Goal: Task Accomplishment & Management: Manage account settings

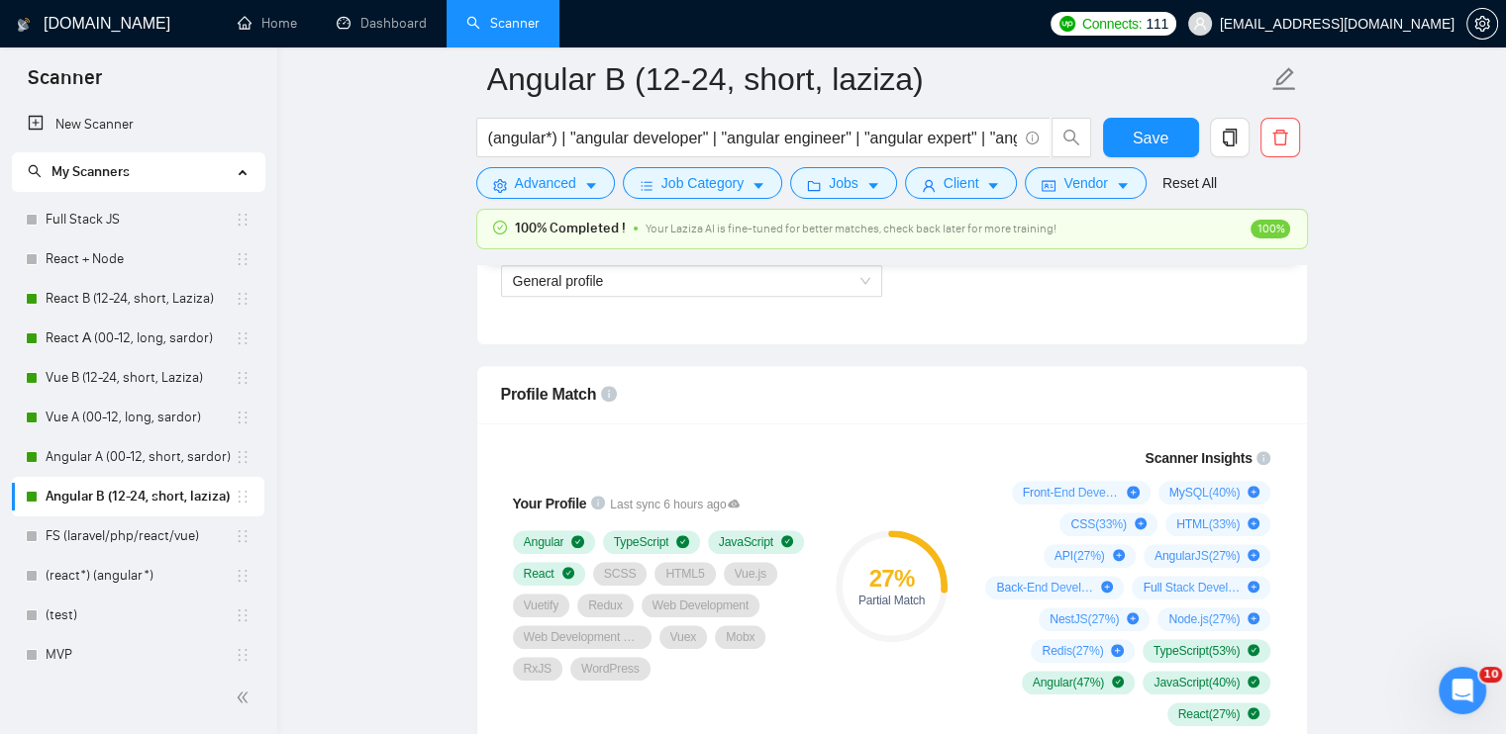
scroll to position [1188, 0]
click at [584, 279] on span "General profile" at bounding box center [691, 281] width 357 height 30
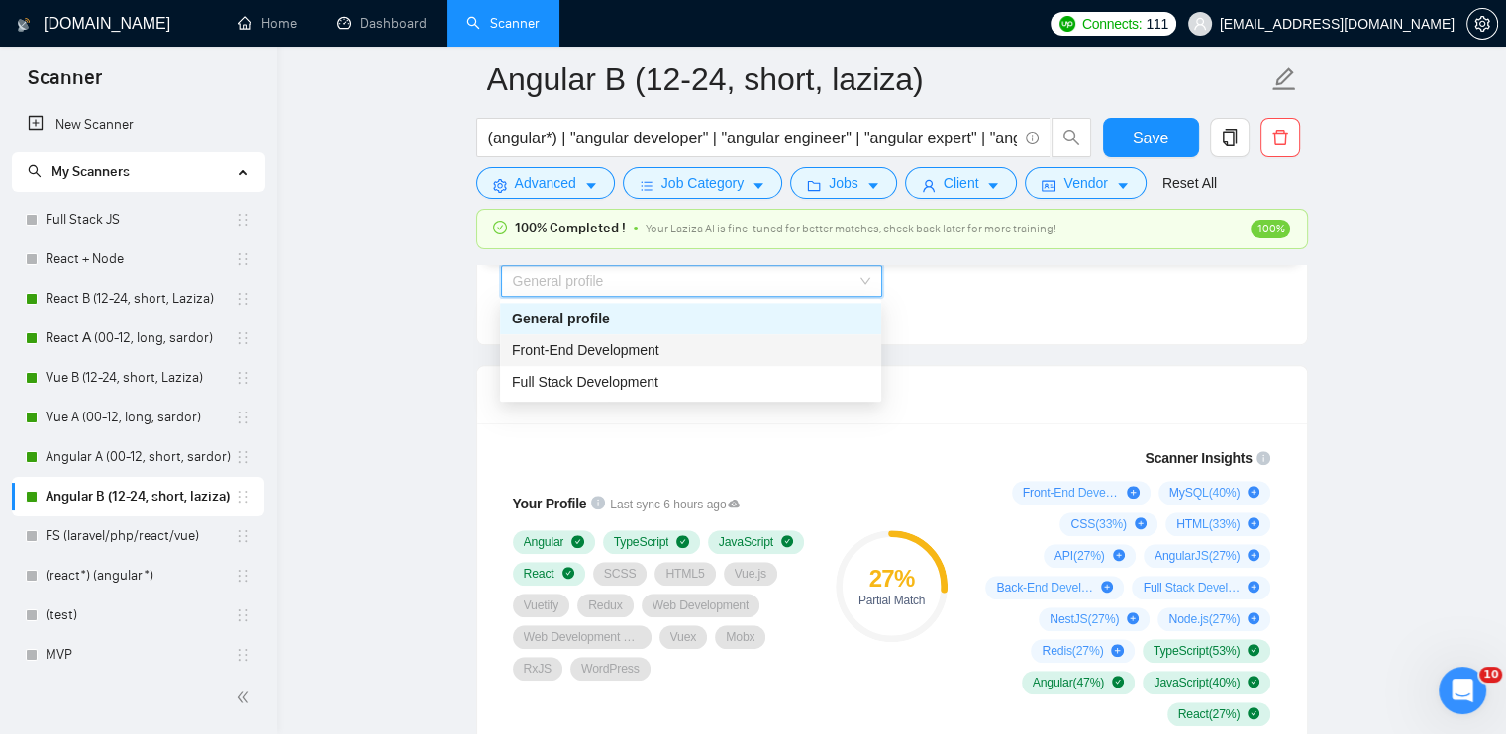
click at [596, 342] on span "Front-End Development" at bounding box center [585, 350] width 147 height 16
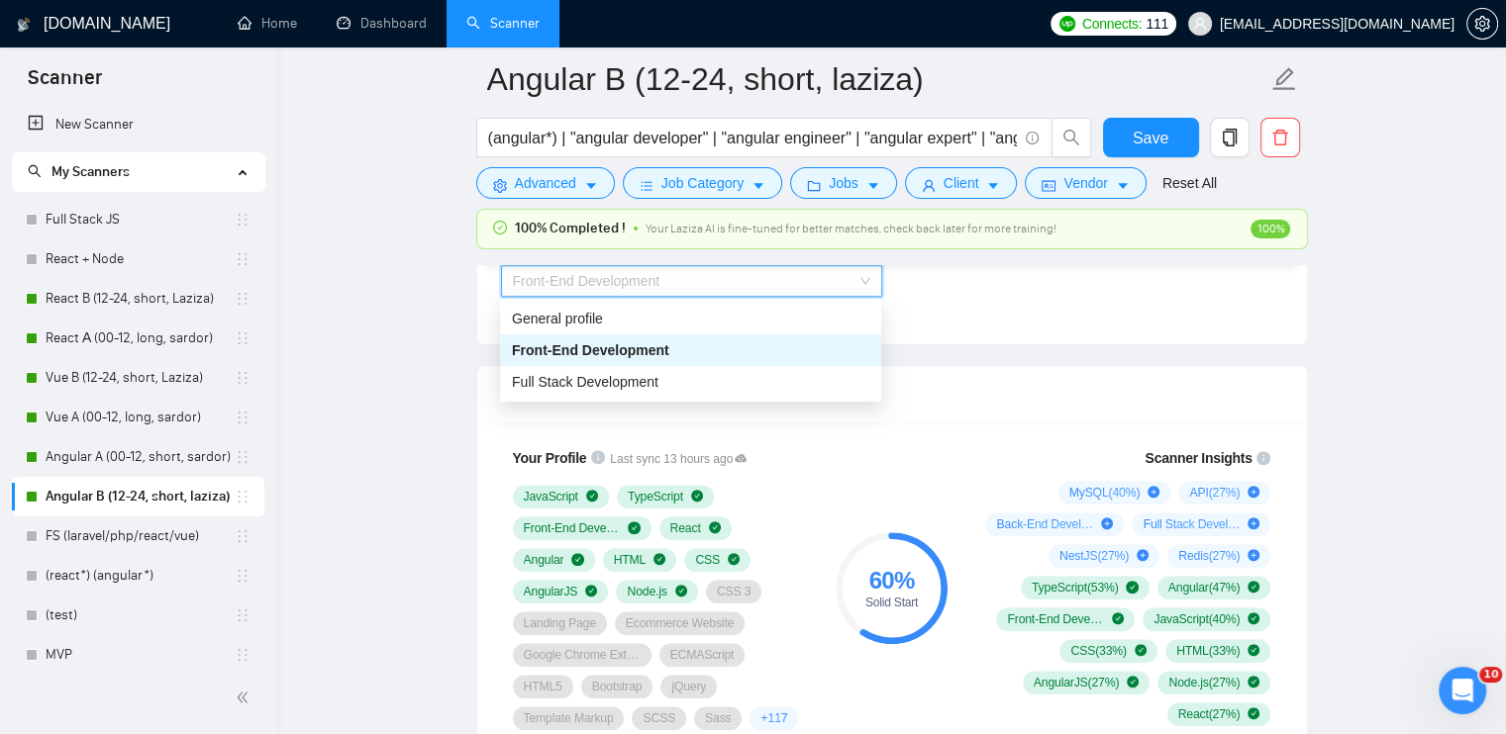
click at [727, 282] on span "Front-End Development" at bounding box center [691, 281] width 357 height 30
click at [699, 386] on div "Full Stack Development" at bounding box center [690, 382] width 357 height 22
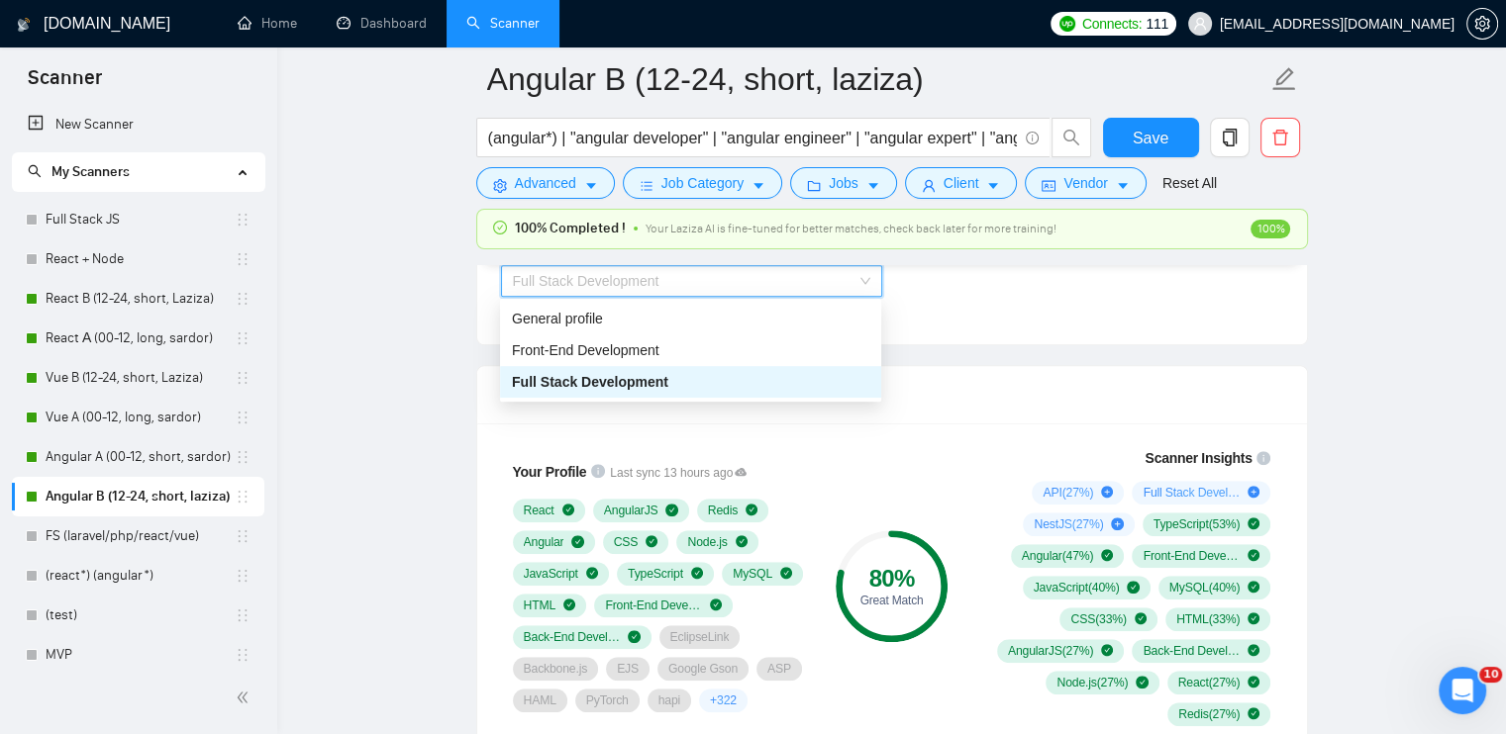
click at [697, 288] on span "Full Stack Development" at bounding box center [691, 281] width 357 height 30
click at [682, 316] on div "General profile" at bounding box center [690, 319] width 357 height 22
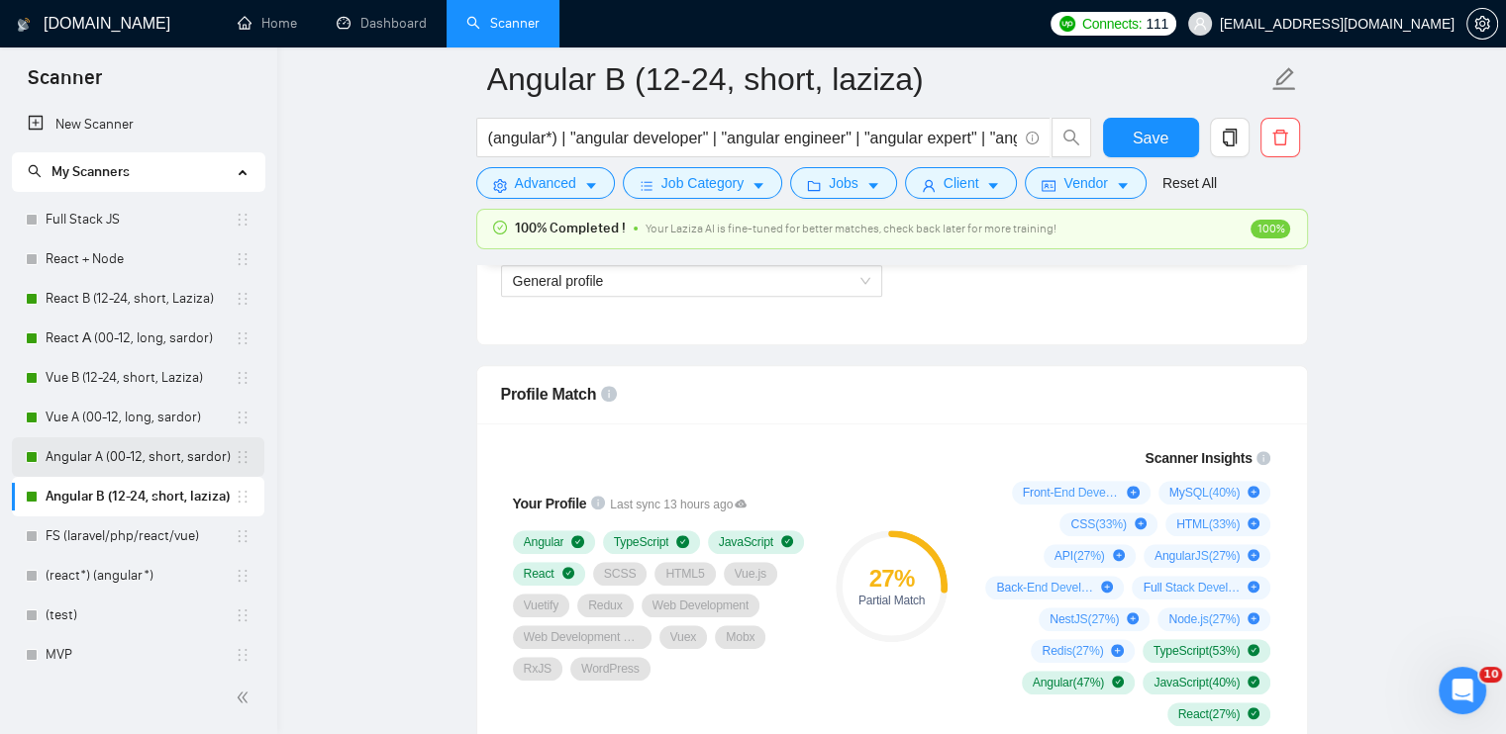
click at [155, 454] on link "Angular A (00-12, short, sardor)" at bounding box center [140, 458] width 189 height 40
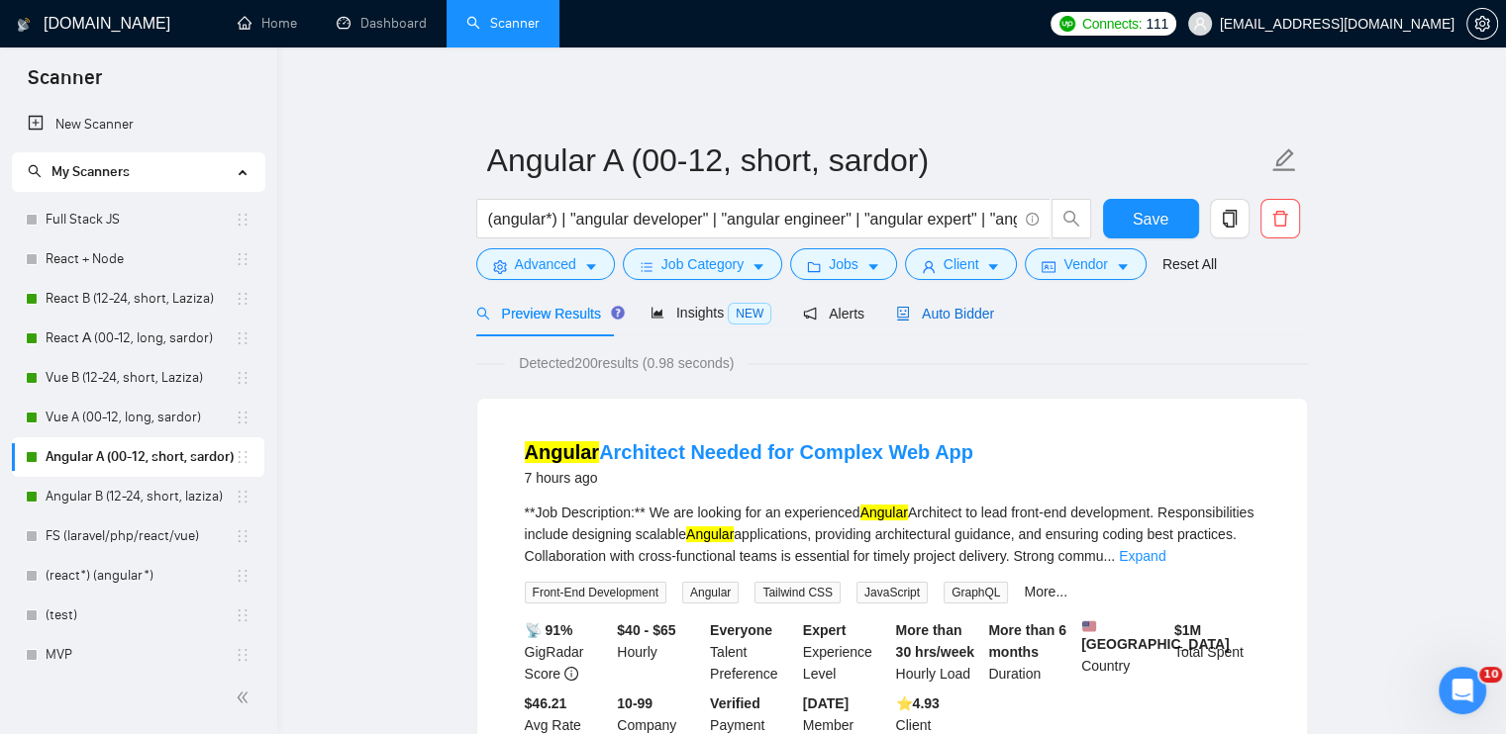
click at [936, 318] on span "Auto Bidder" at bounding box center [945, 314] width 98 height 16
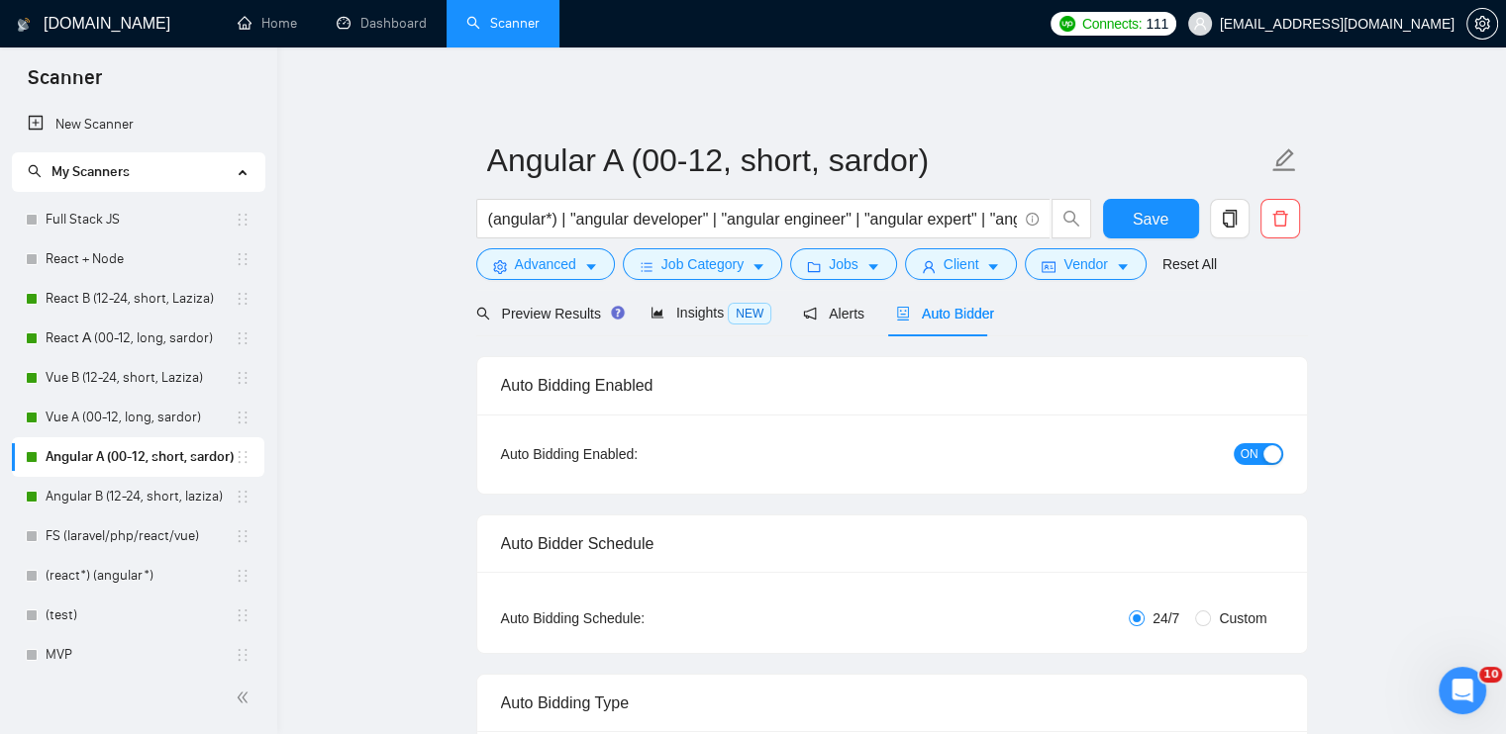
radio input "false"
radio input "true"
checkbox input "true"
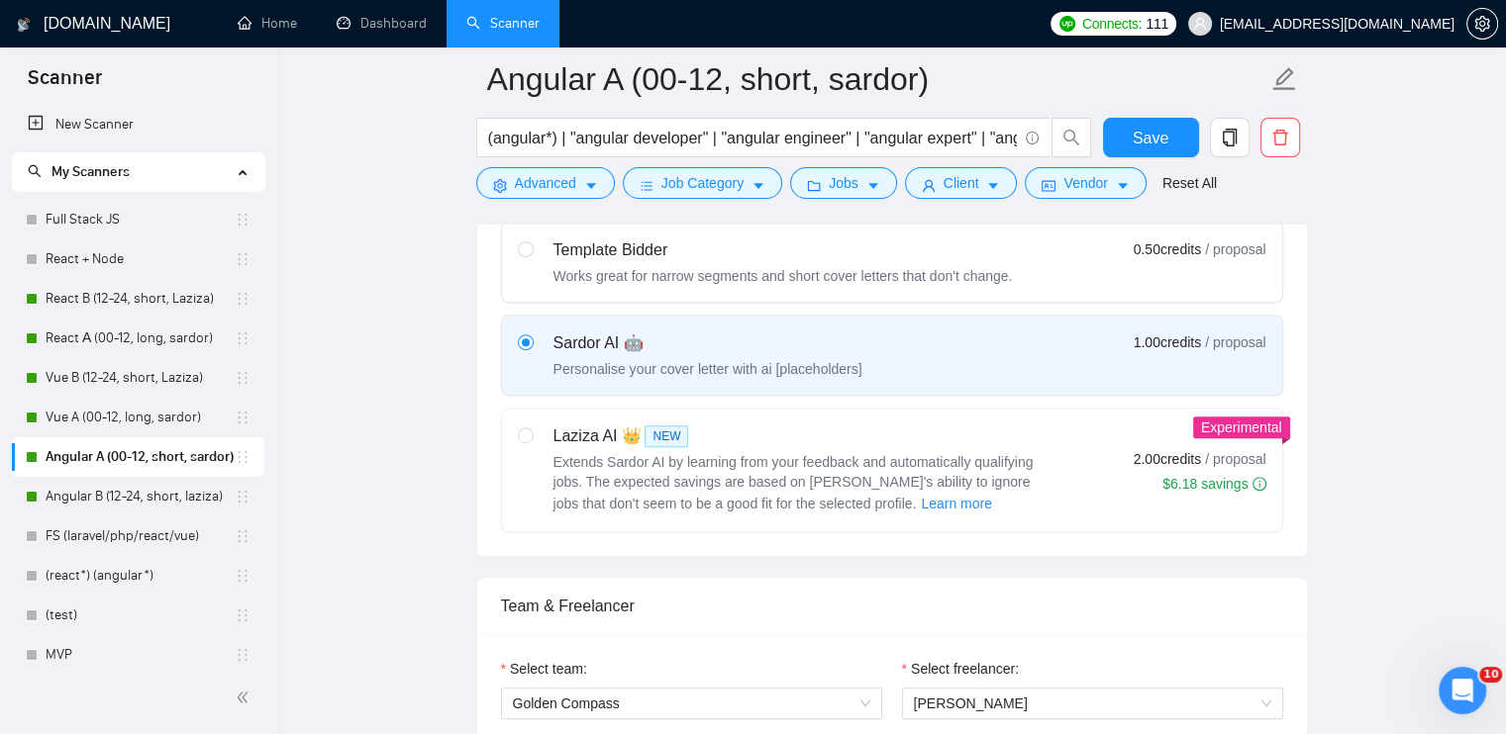
scroll to position [1287, 0]
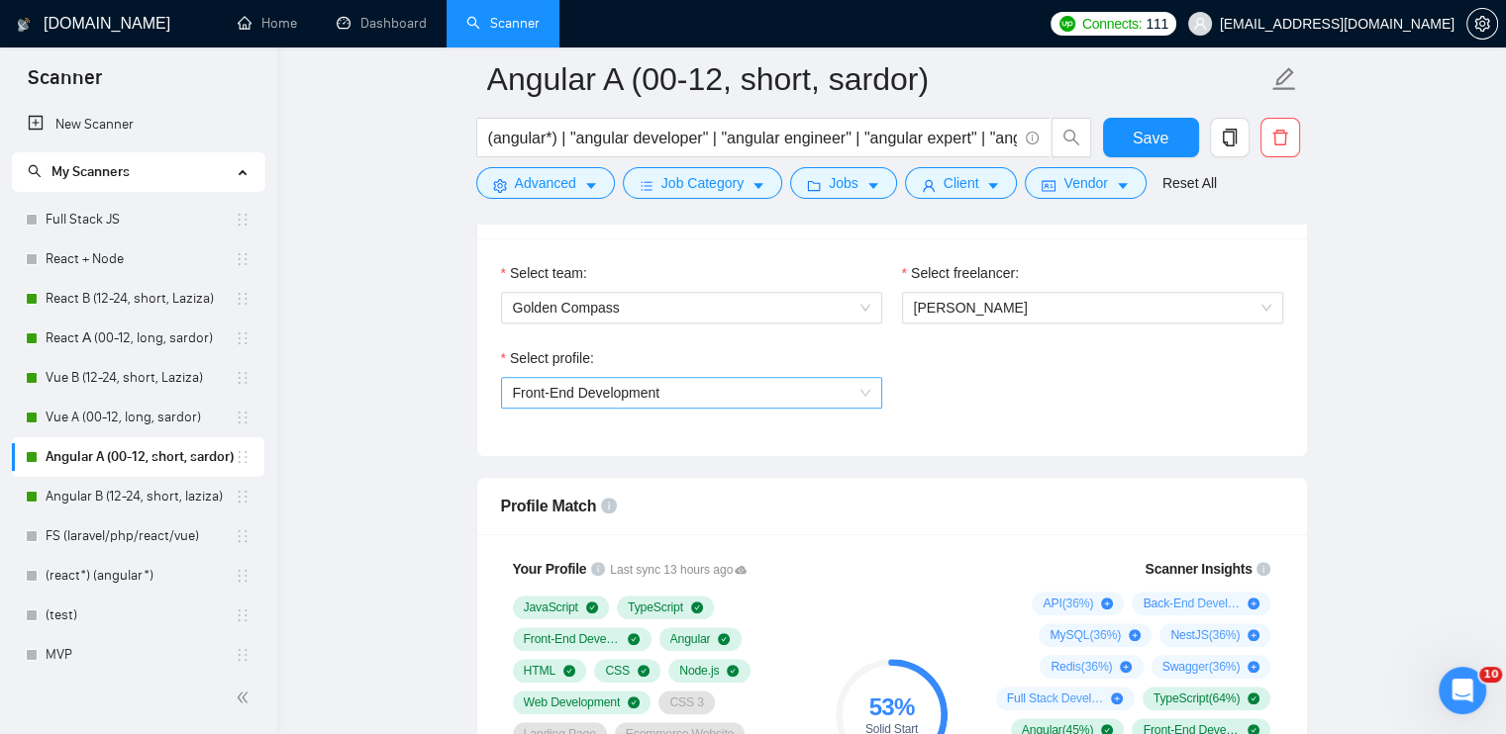
click at [699, 395] on span "Front-End Development" at bounding box center [691, 393] width 357 height 30
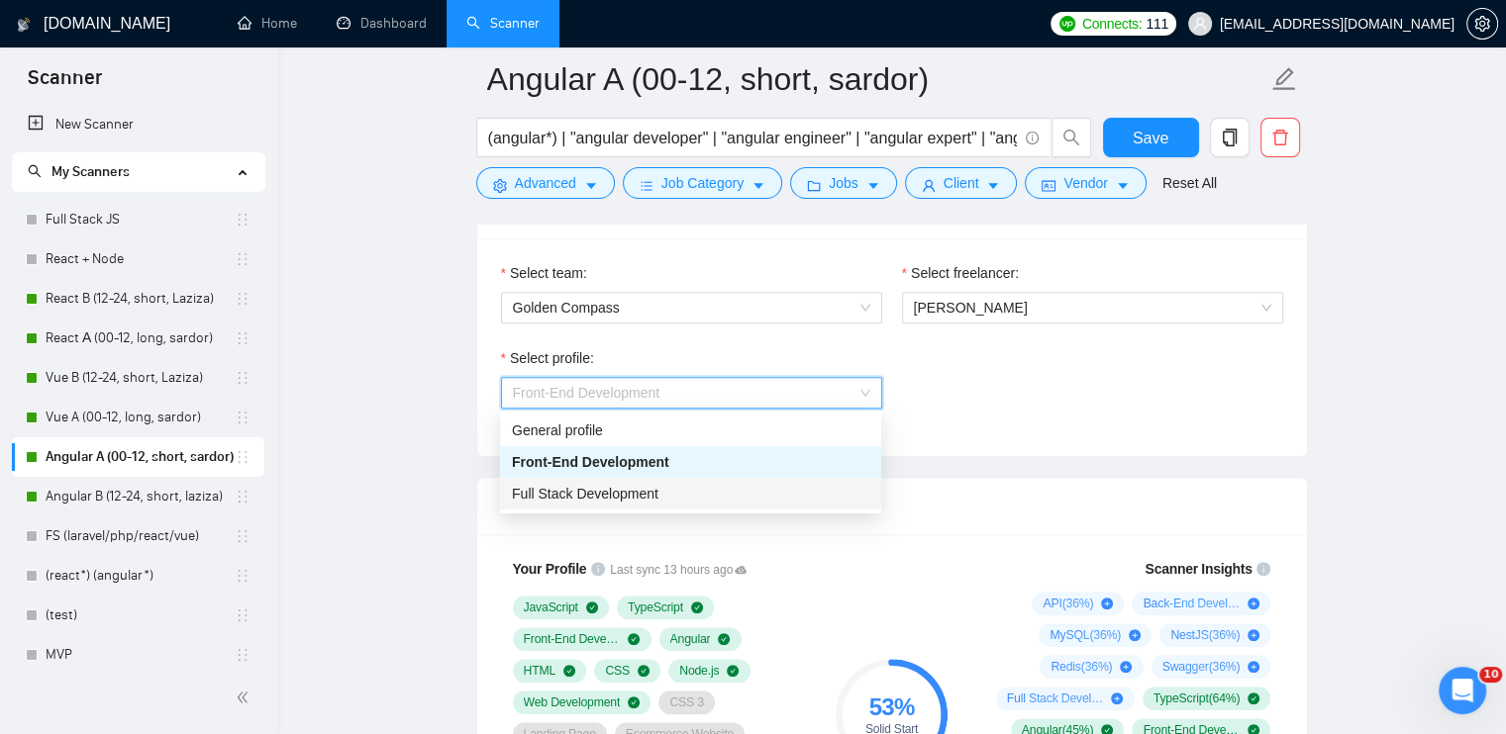
click at [681, 502] on div "Full Stack Development" at bounding box center [690, 494] width 357 height 22
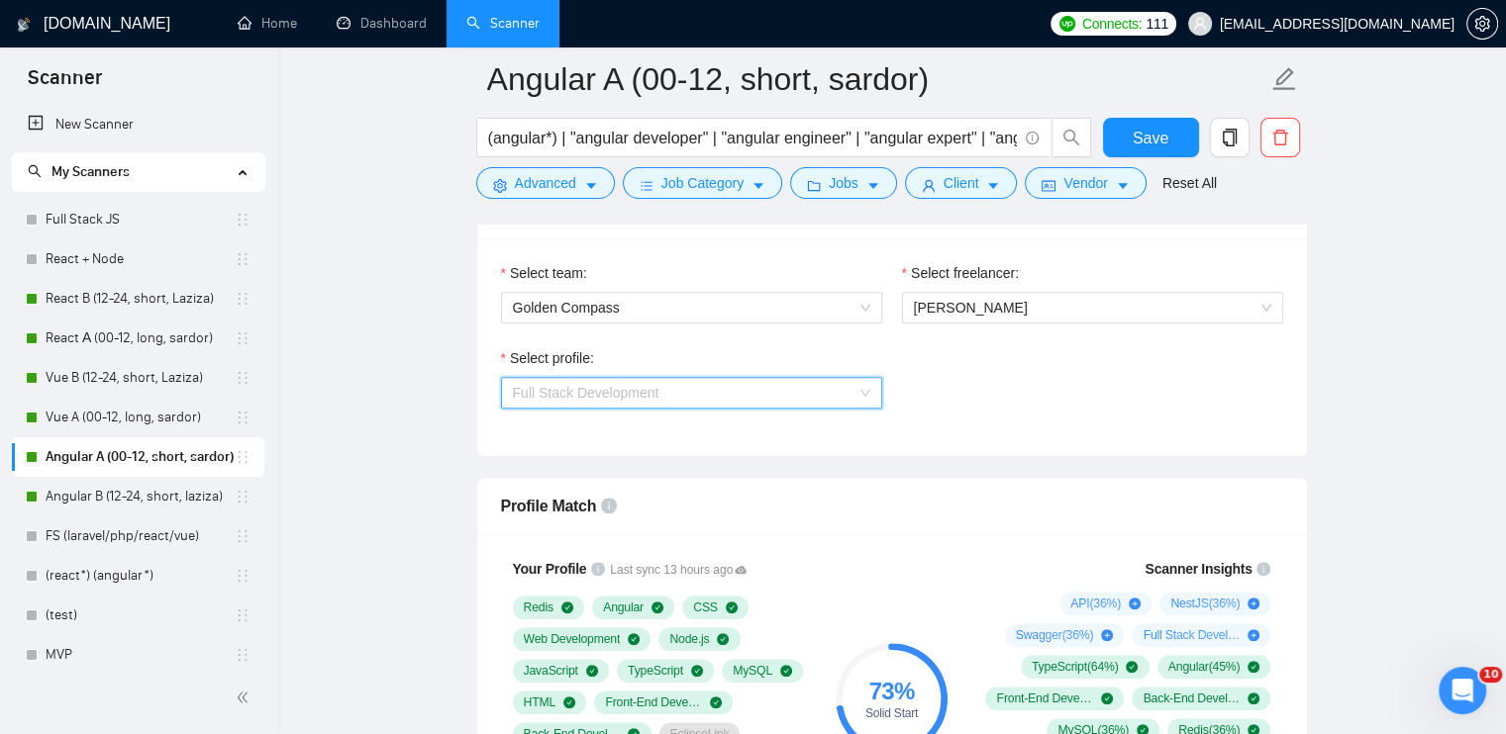
click at [652, 391] on span "Full Stack Development" at bounding box center [586, 393] width 146 height 16
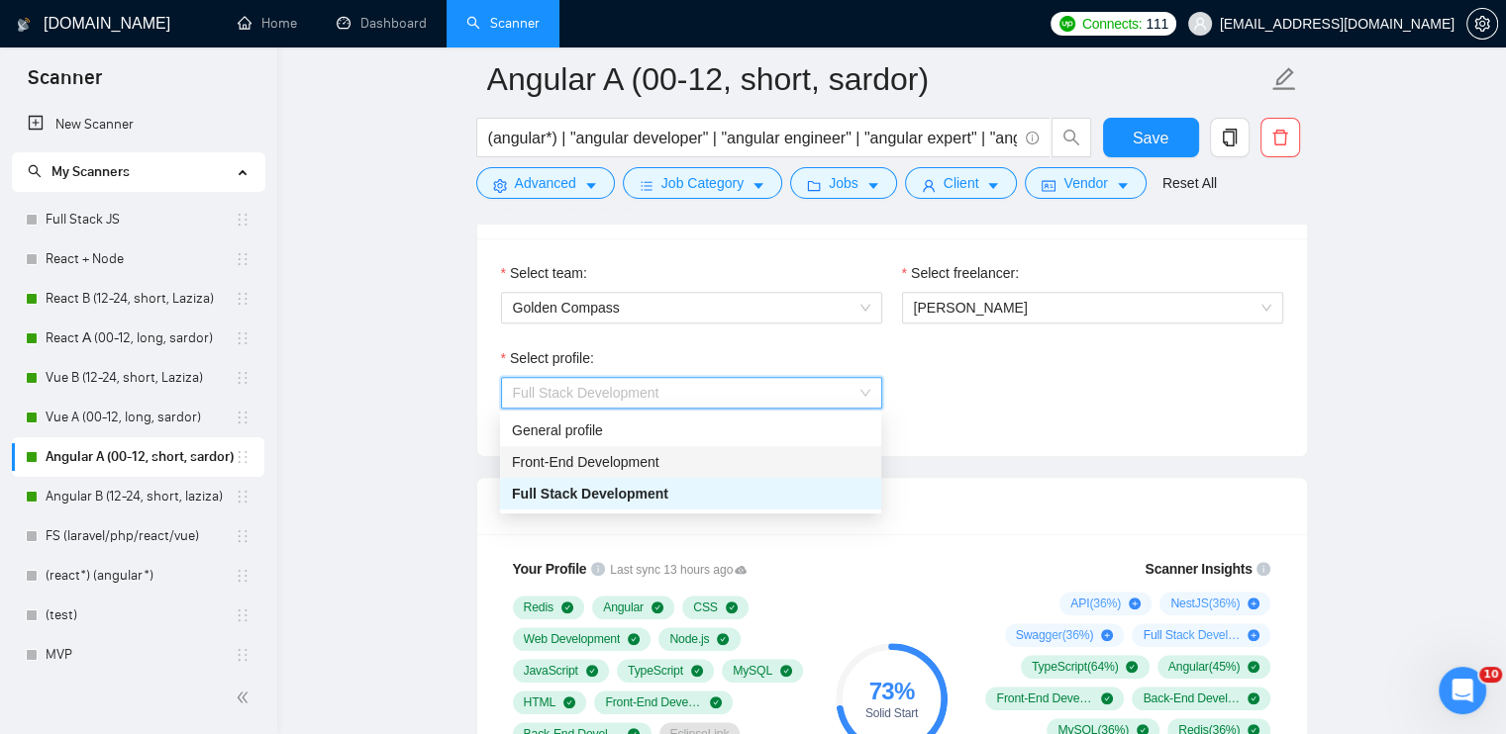
click at [657, 462] on span "Front-End Development" at bounding box center [585, 462] width 147 height 16
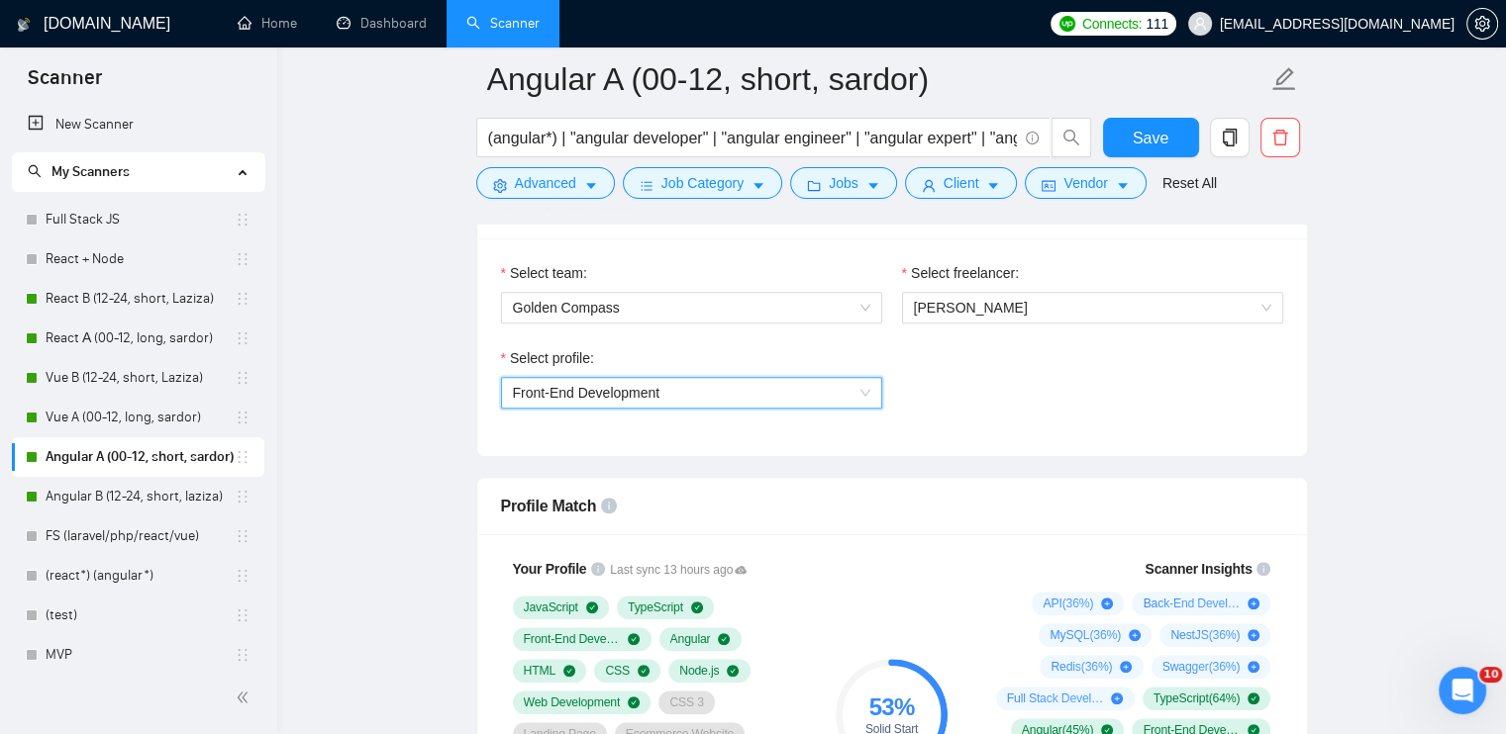
click at [650, 395] on span "Front-End Development" at bounding box center [586, 393] width 147 height 16
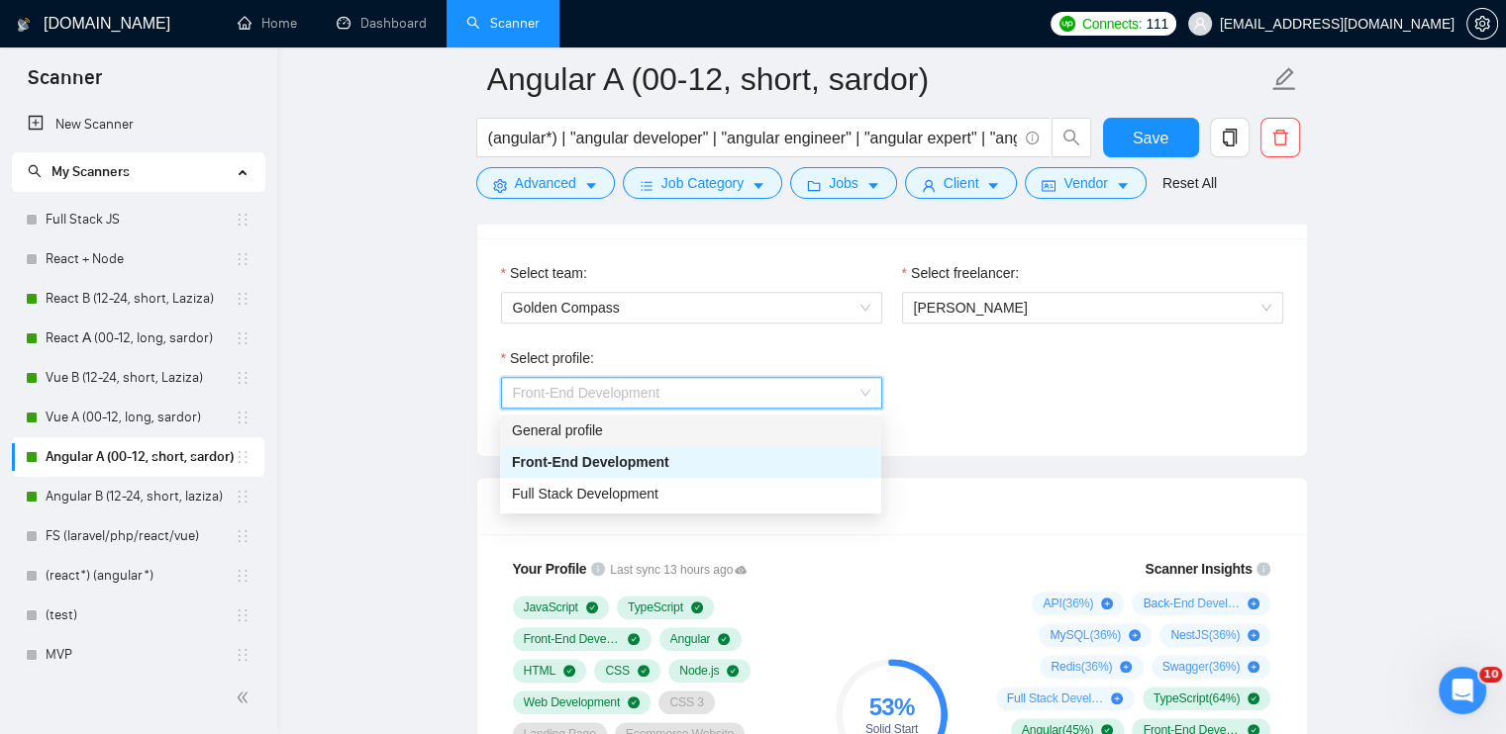
click at [646, 424] on div "General profile" at bounding box center [690, 431] width 357 height 22
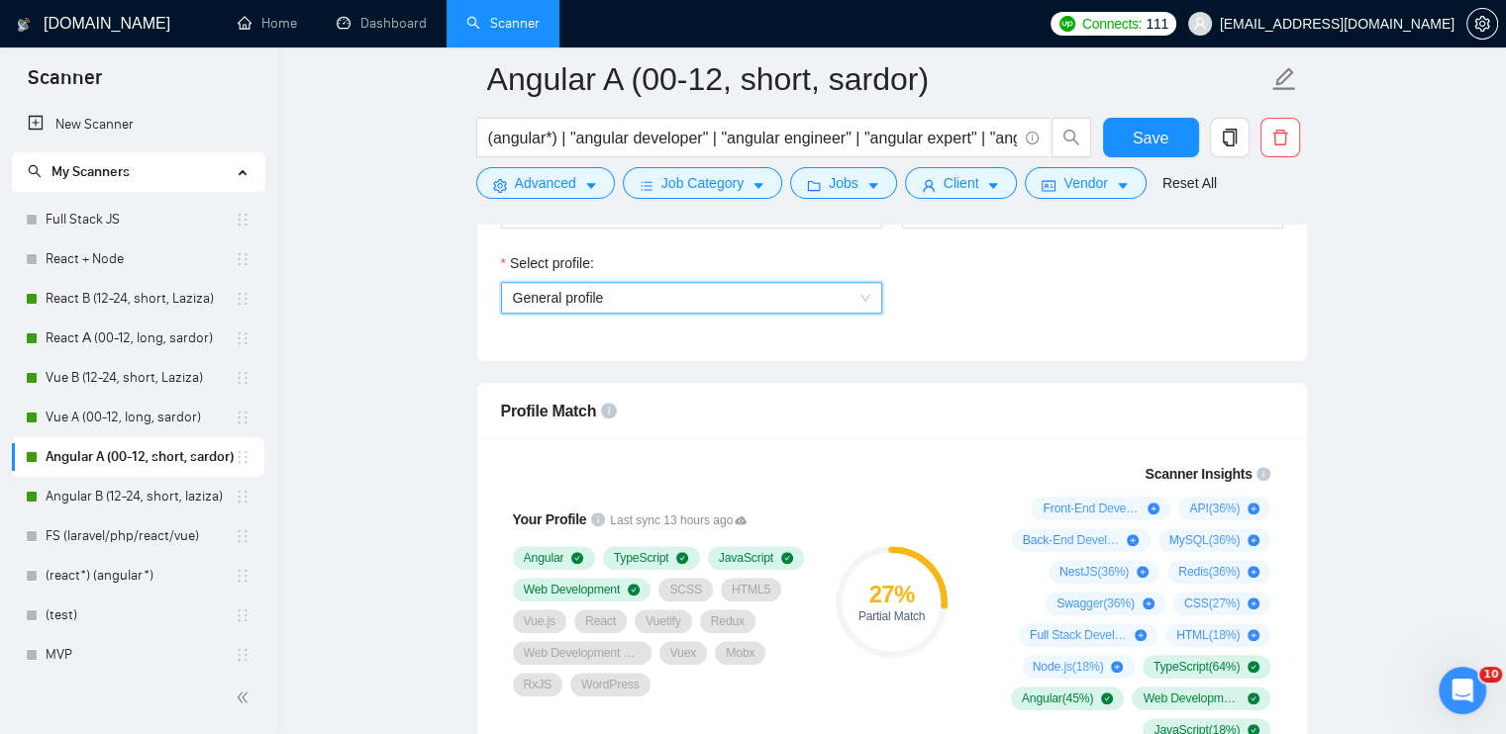
scroll to position [1386, 0]
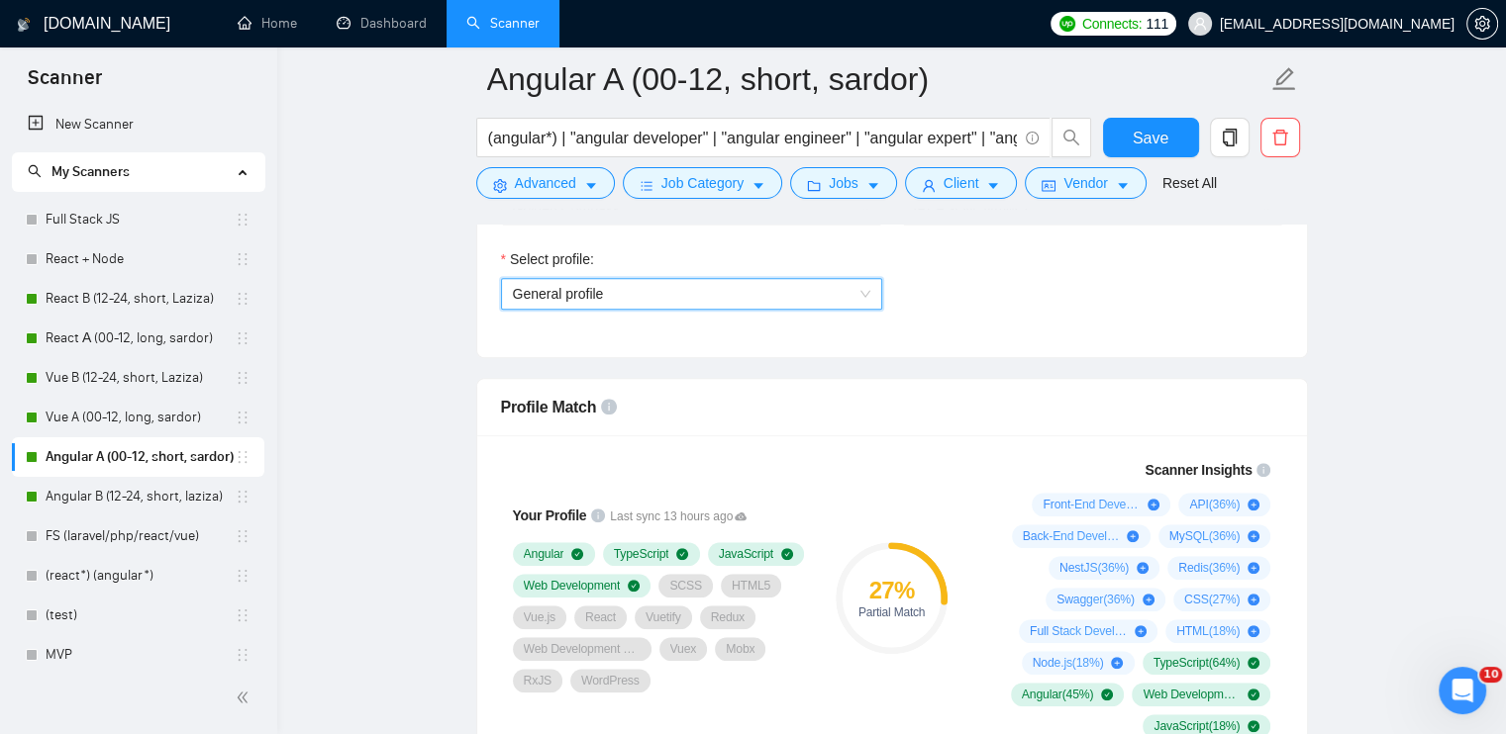
click at [711, 282] on span "General profile" at bounding box center [691, 294] width 357 height 30
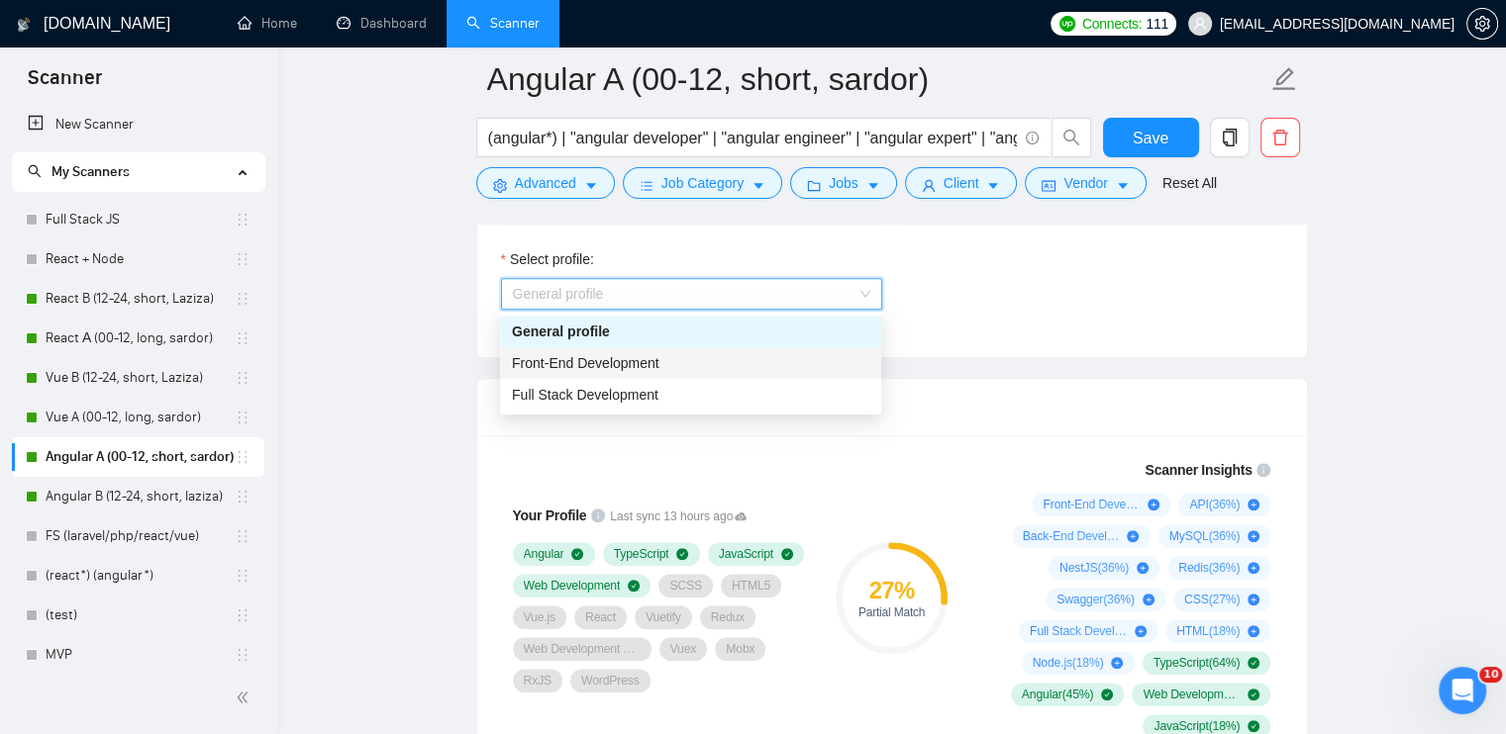
click at [689, 359] on div "Front-End Development" at bounding box center [690, 363] width 357 height 22
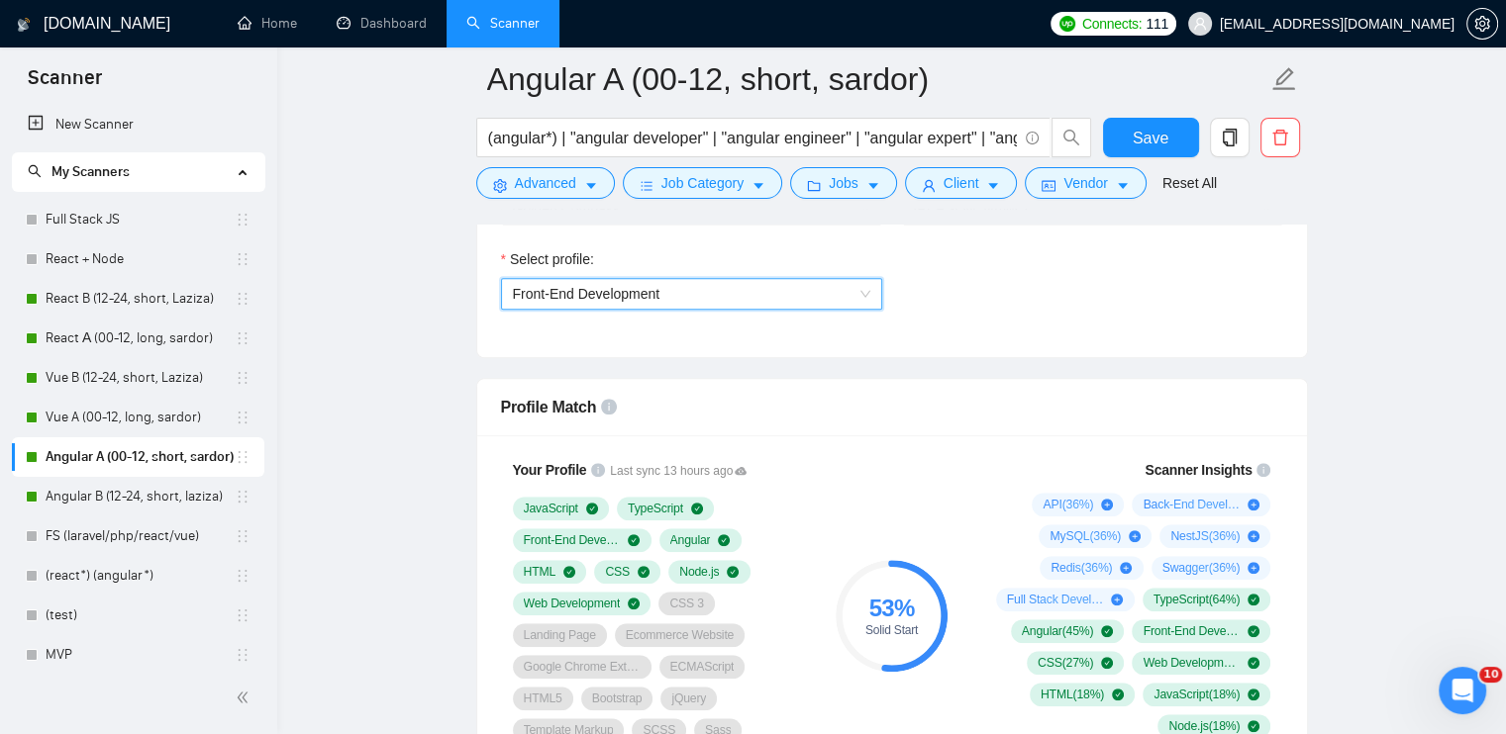
click at [805, 300] on span "Front-End Development" at bounding box center [691, 294] width 357 height 30
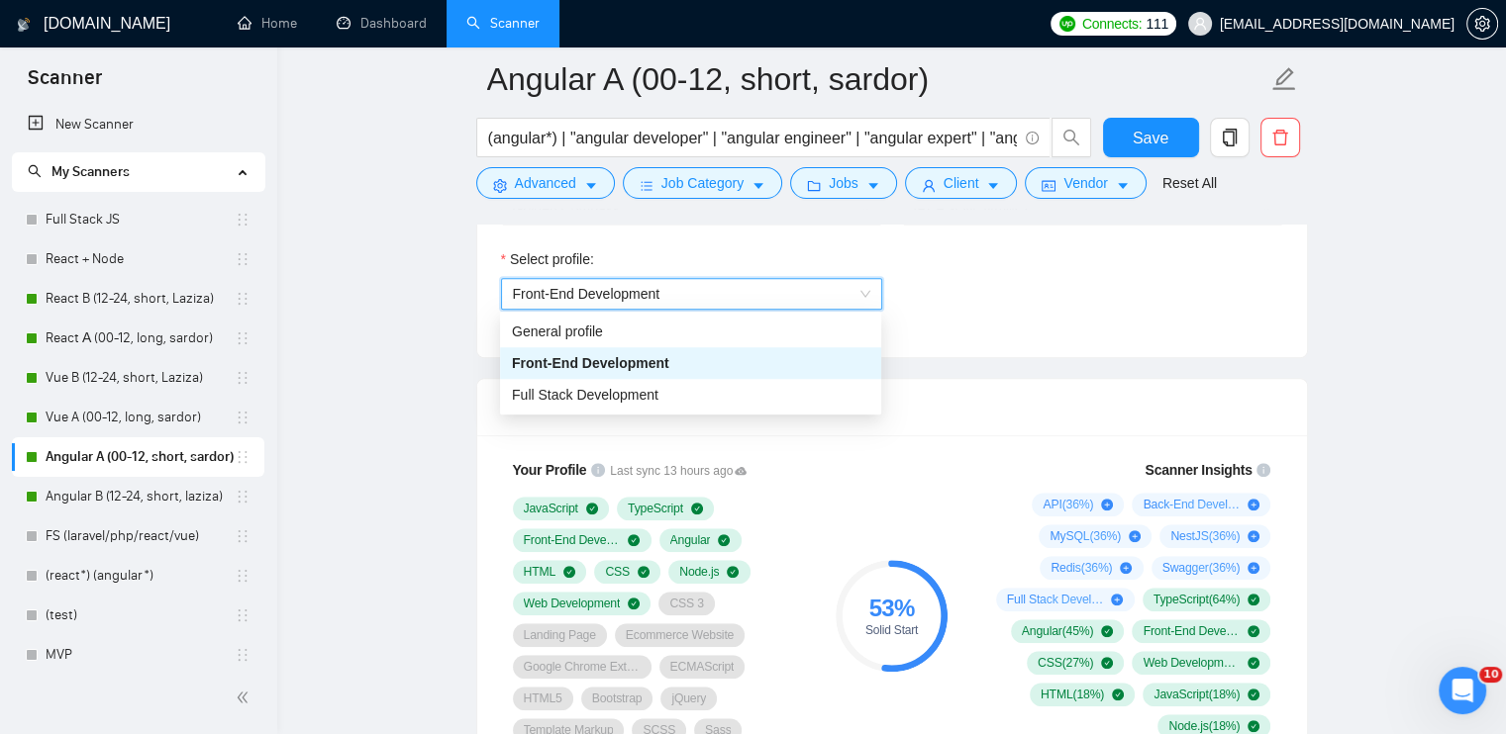
click at [799, 275] on div "Select profile:" at bounding box center [691, 263] width 381 height 30
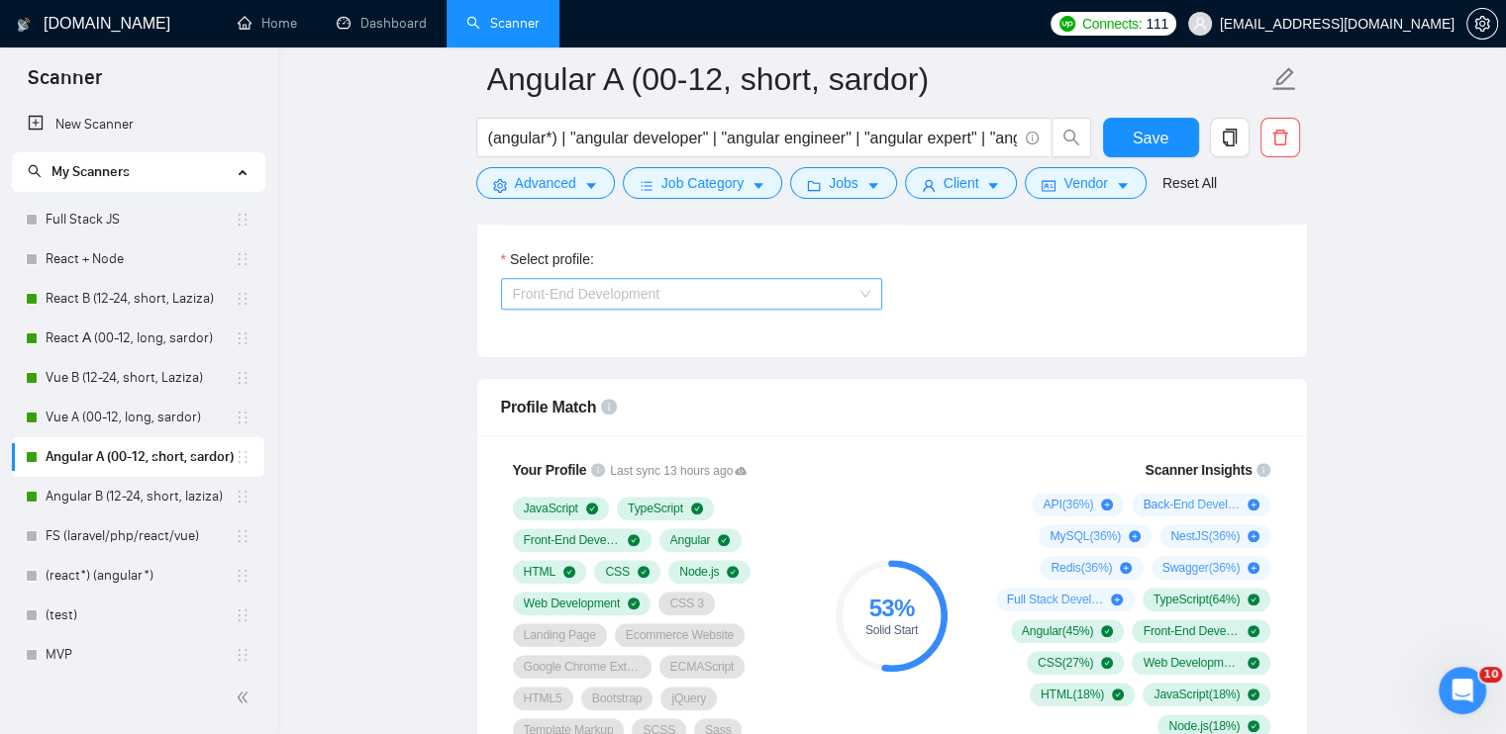
click at [705, 280] on span "Front-End Development" at bounding box center [691, 294] width 357 height 30
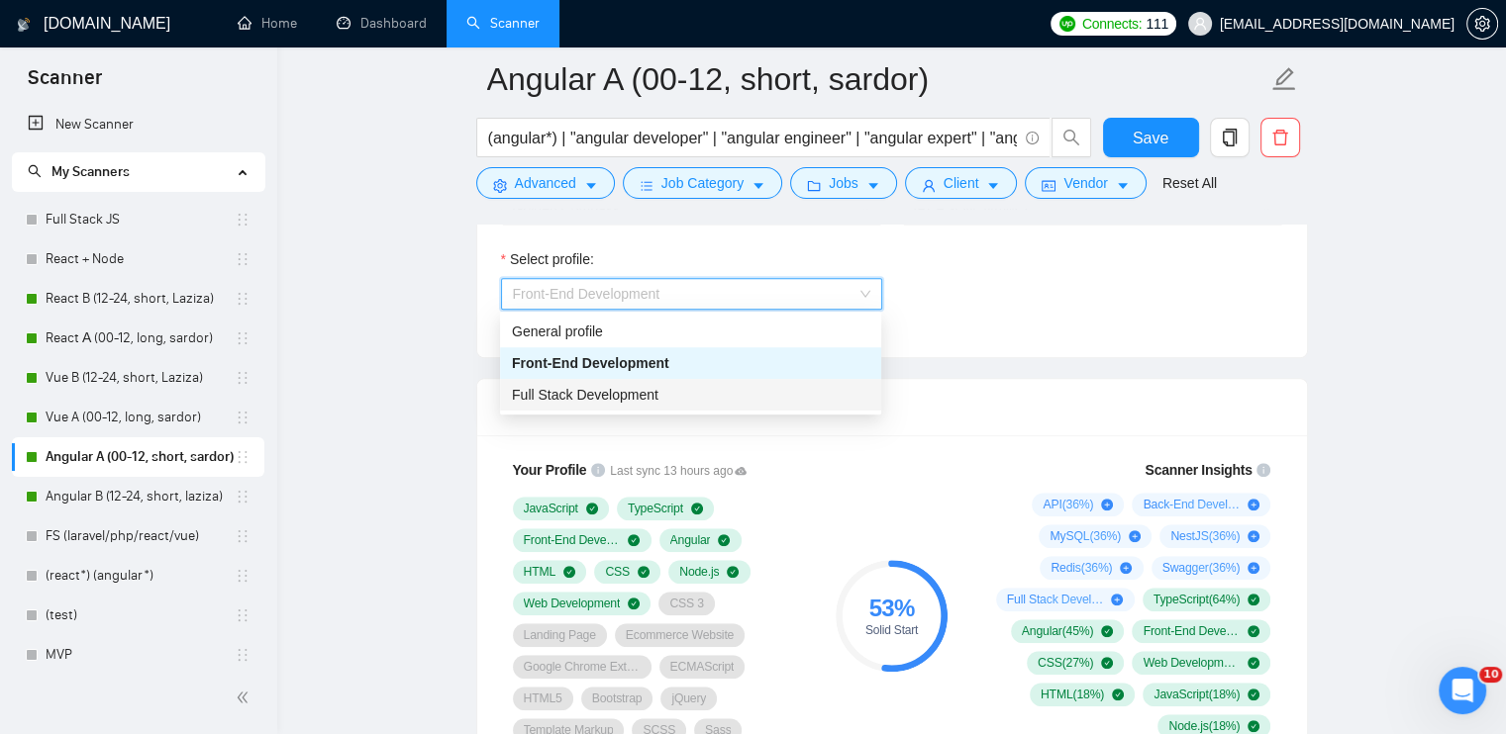
click at [613, 391] on span "Full Stack Development" at bounding box center [585, 395] width 146 height 16
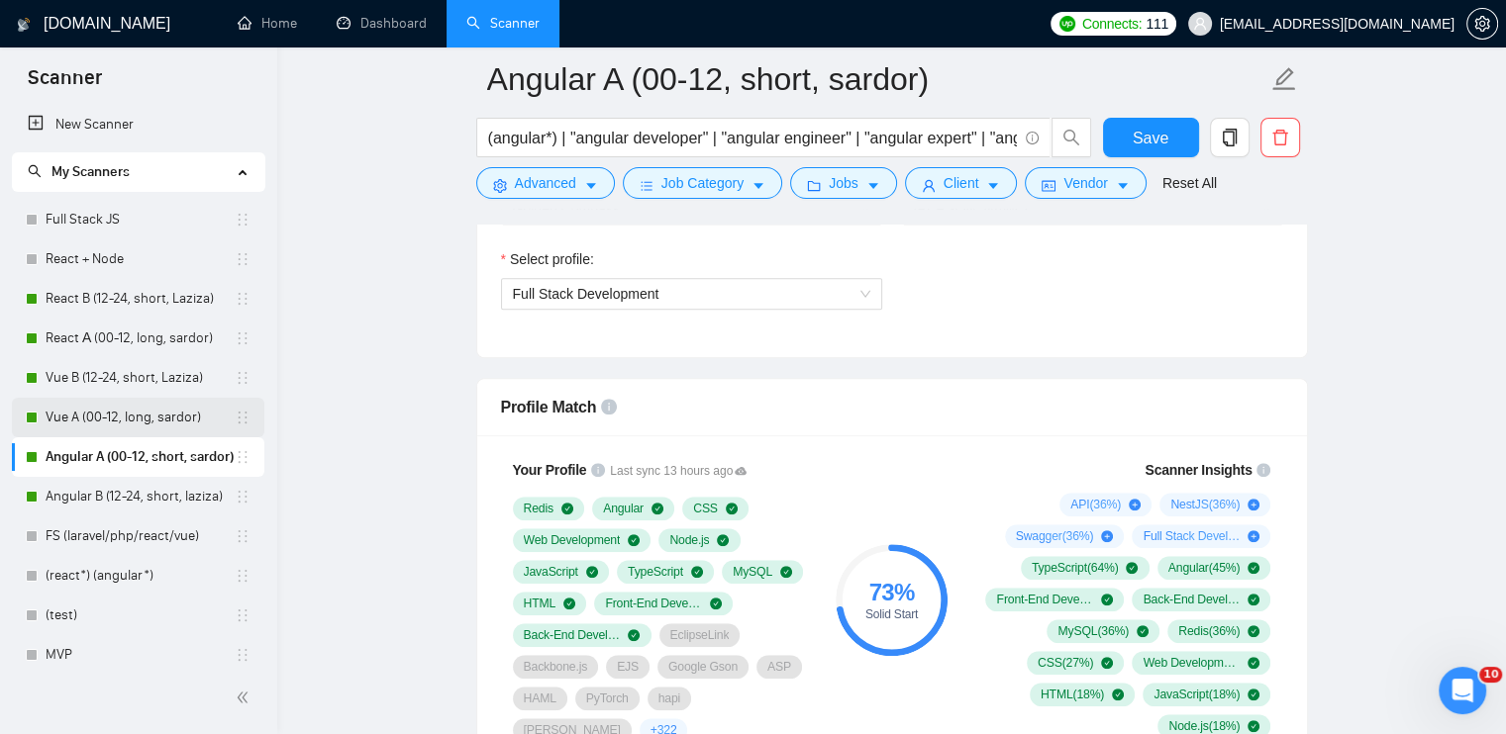
click at [155, 425] on link "Vue A (00-12, long, sardor)" at bounding box center [140, 418] width 189 height 40
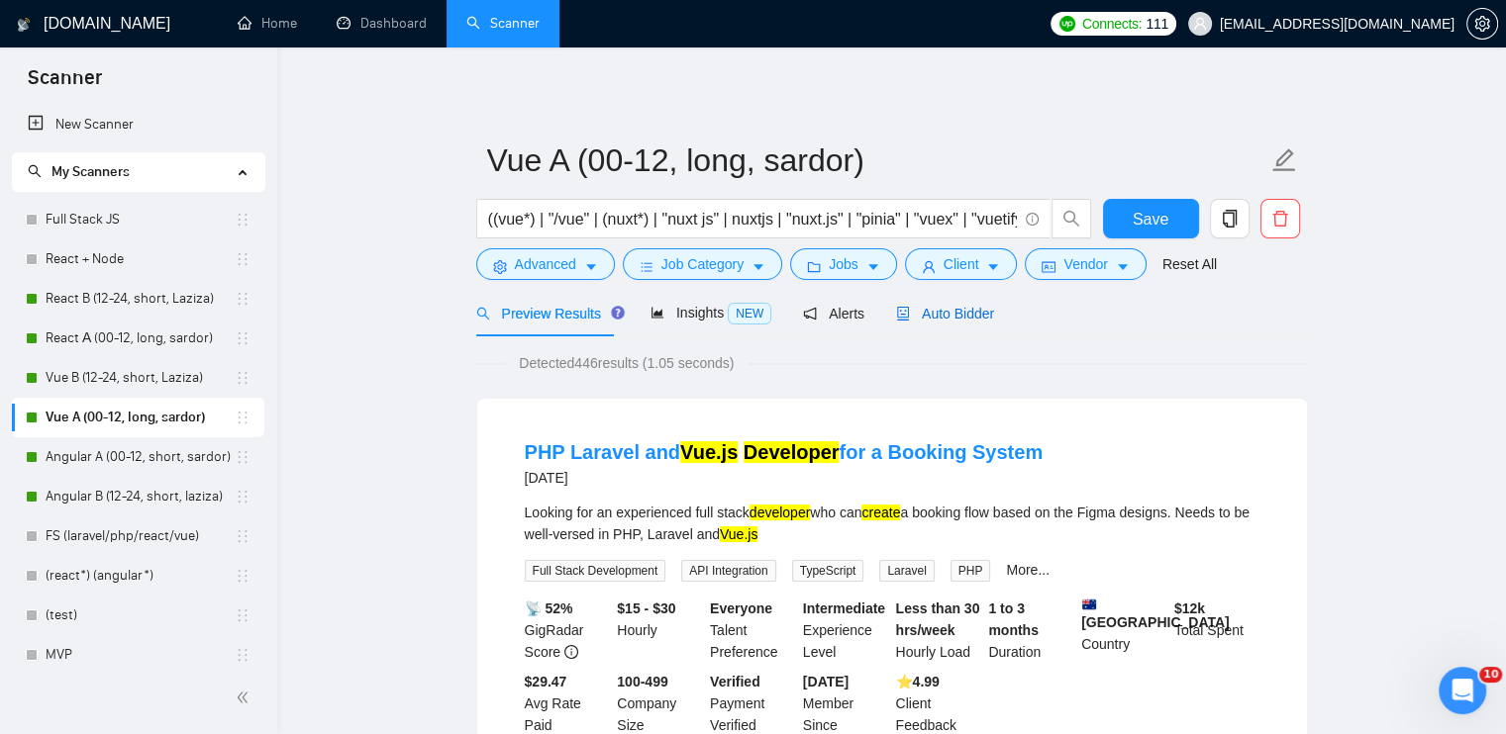
click at [977, 307] on span "Auto Bidder" at bounding box center [945, 314] width 98 height 16
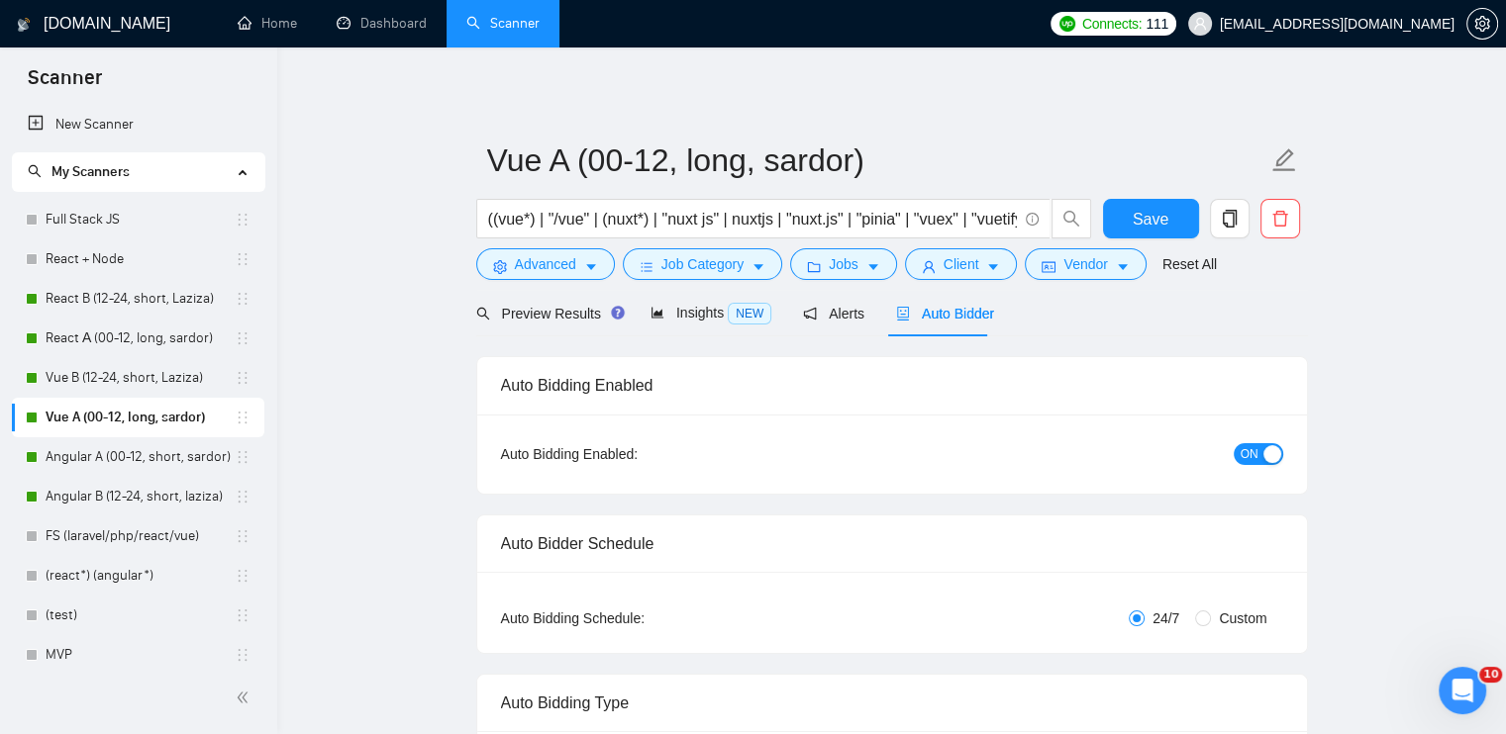
radio input "false"
radio input "true"
checkbox input "true"
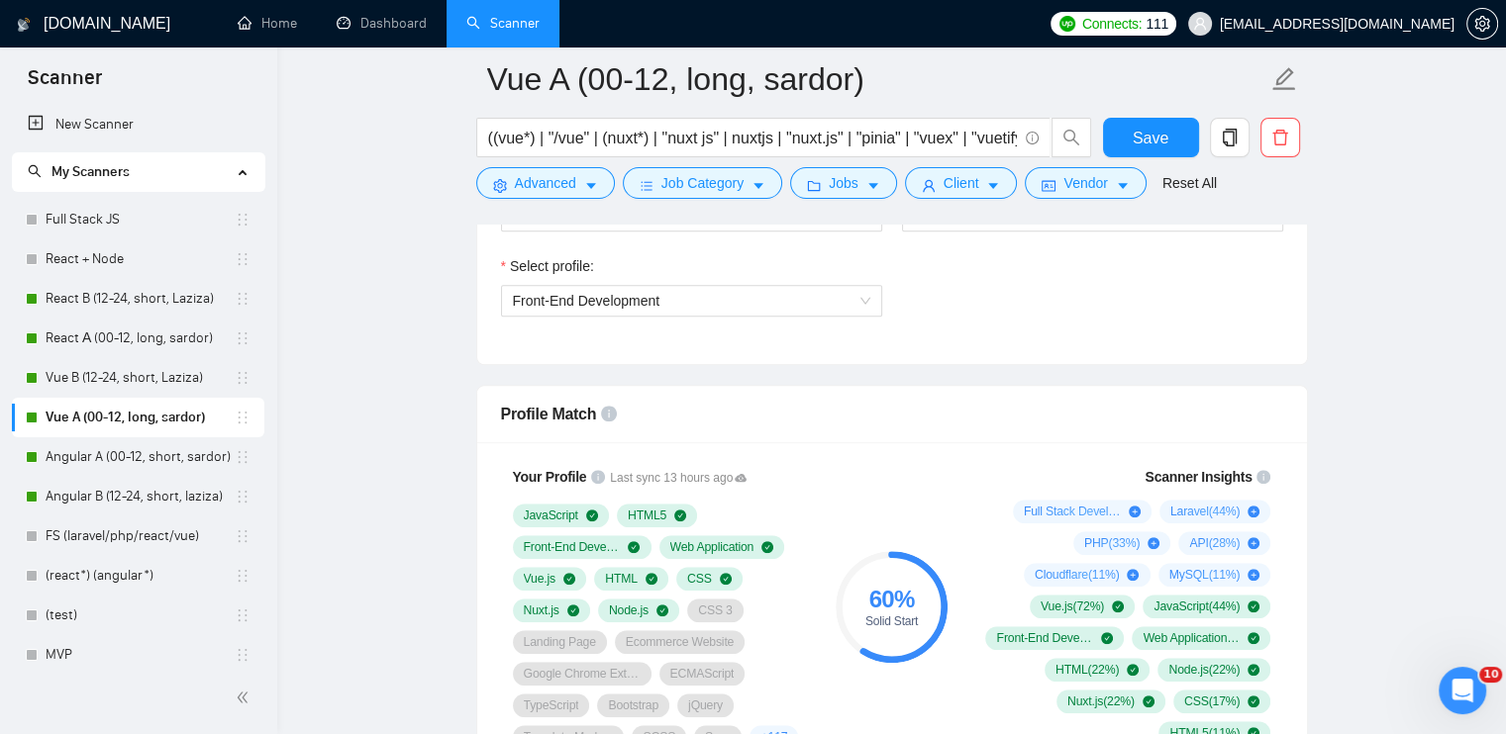
scroll to position [1386, 0]
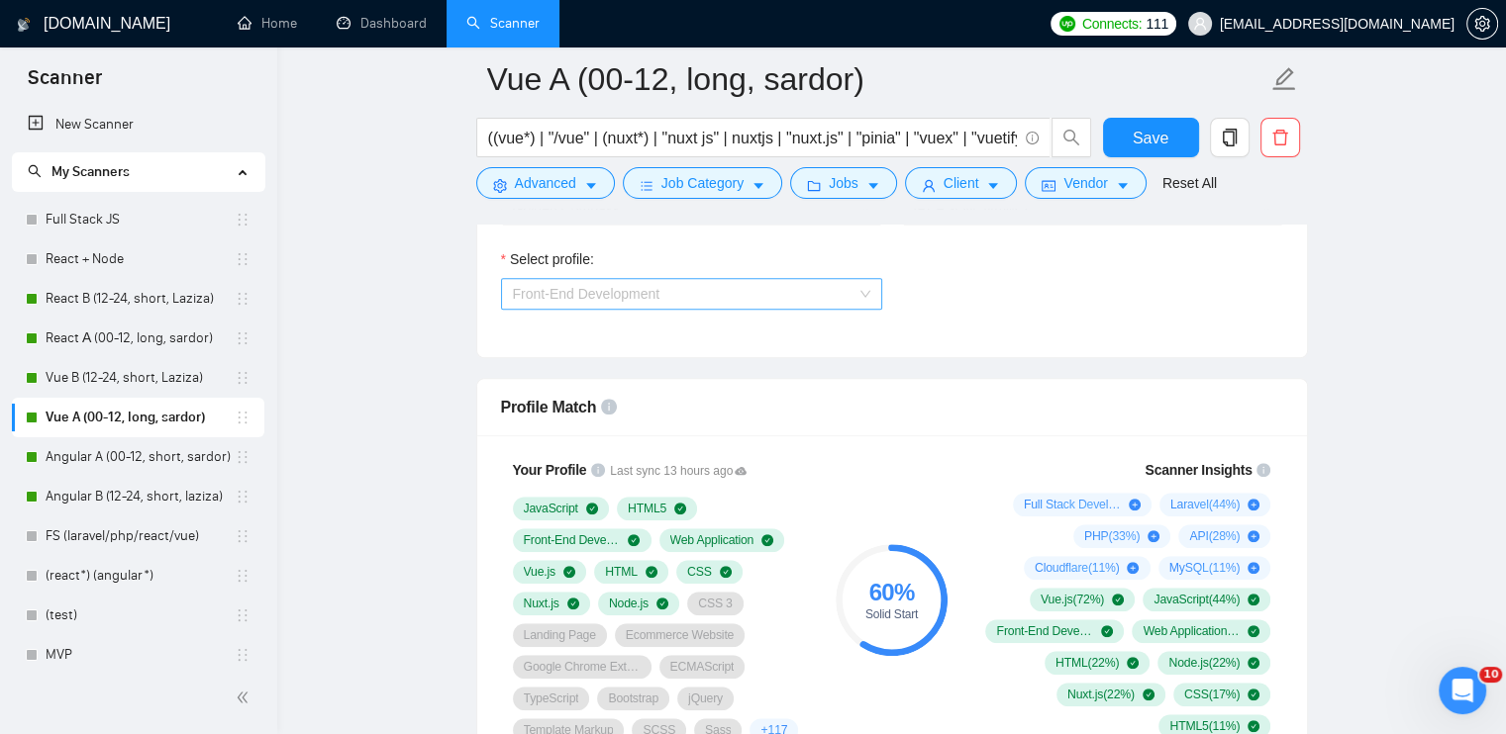
click at [632, 290] on span "Front-End Development" at bounding box center [586, 294] width 147 height 16
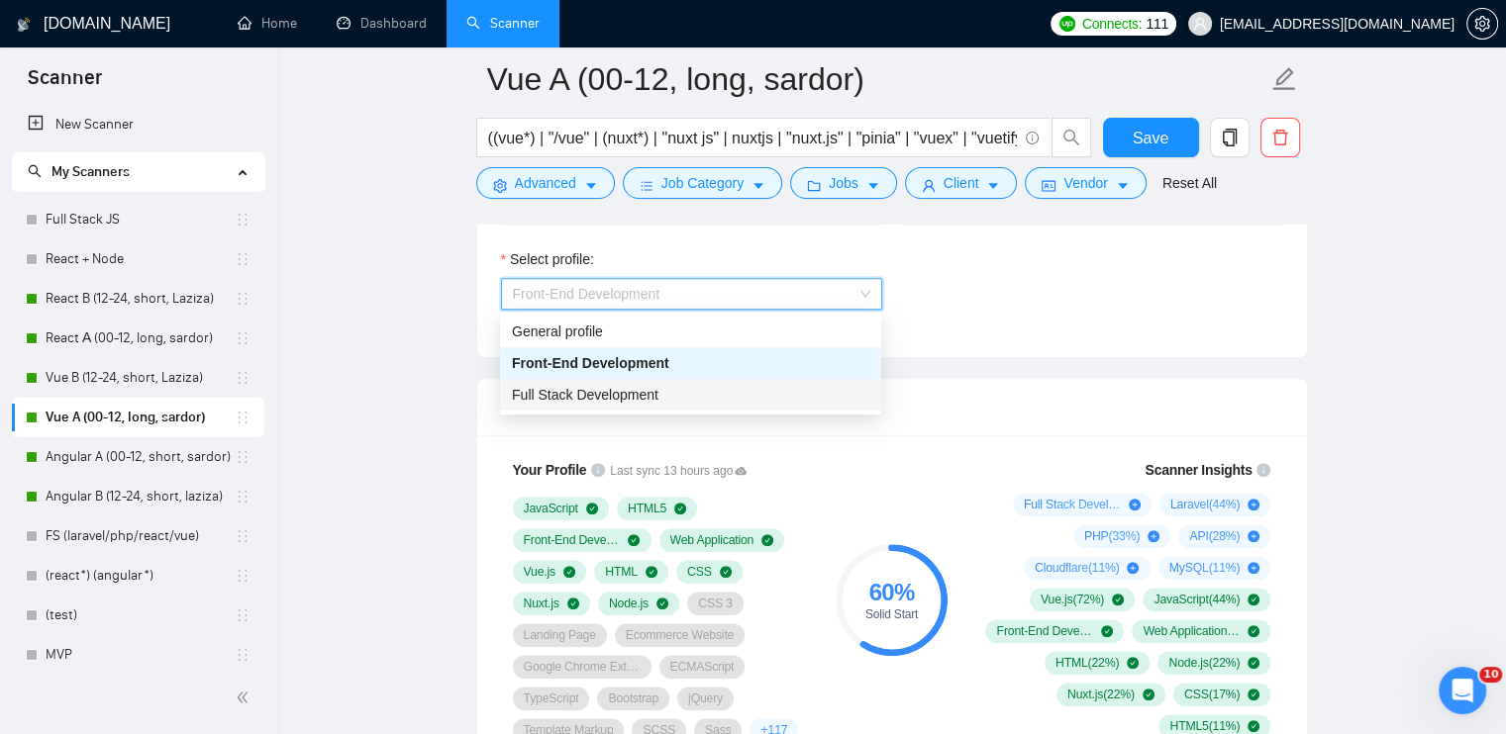
click at [671, 395] on div "Full Stack Development" at bounding box center [690, 395] width 357 height 22
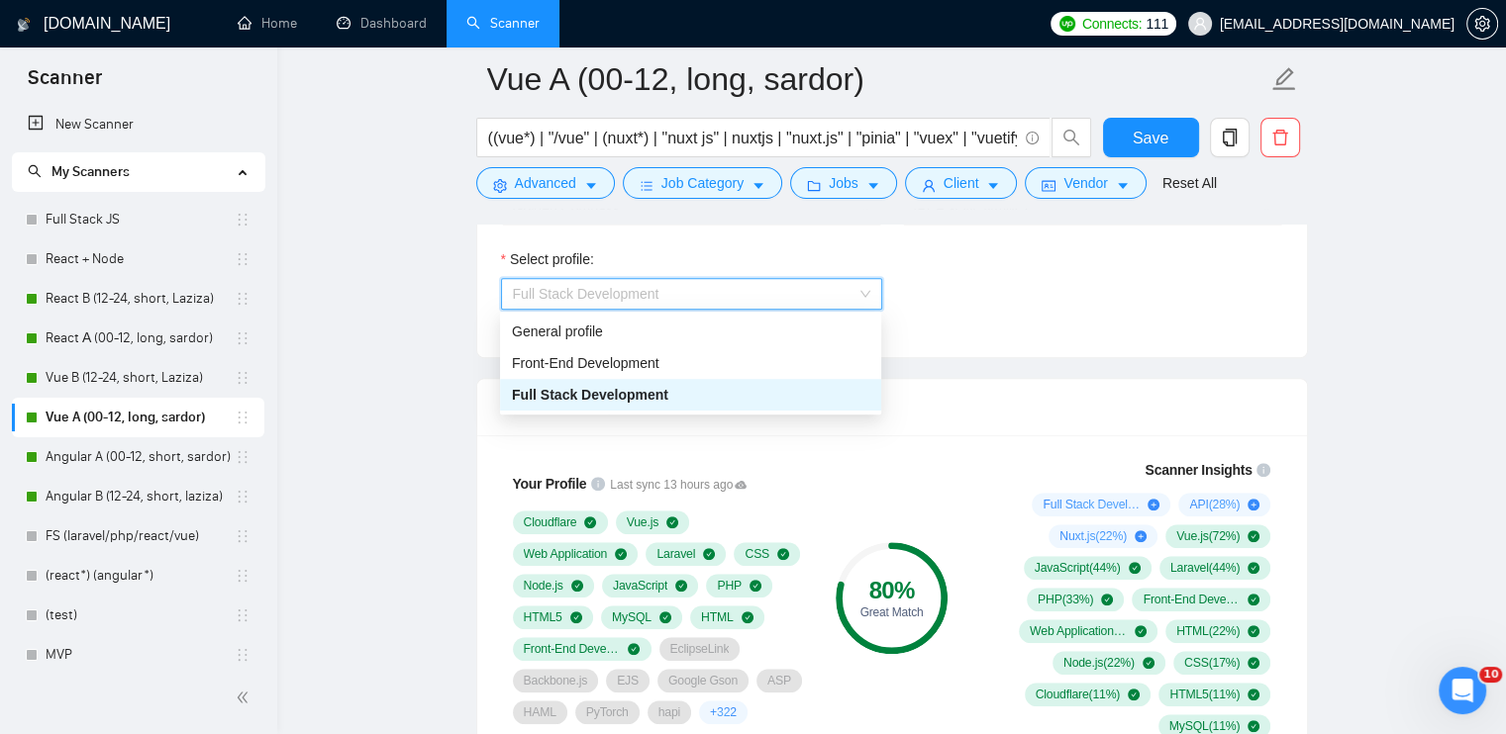
click at [714, 293] on span "Full Stack Development" at bounding box center [691, 294] width 357 height 30
click at [689, 326] on div "General profile" at bounding box center [690, 332] width 357 height 22
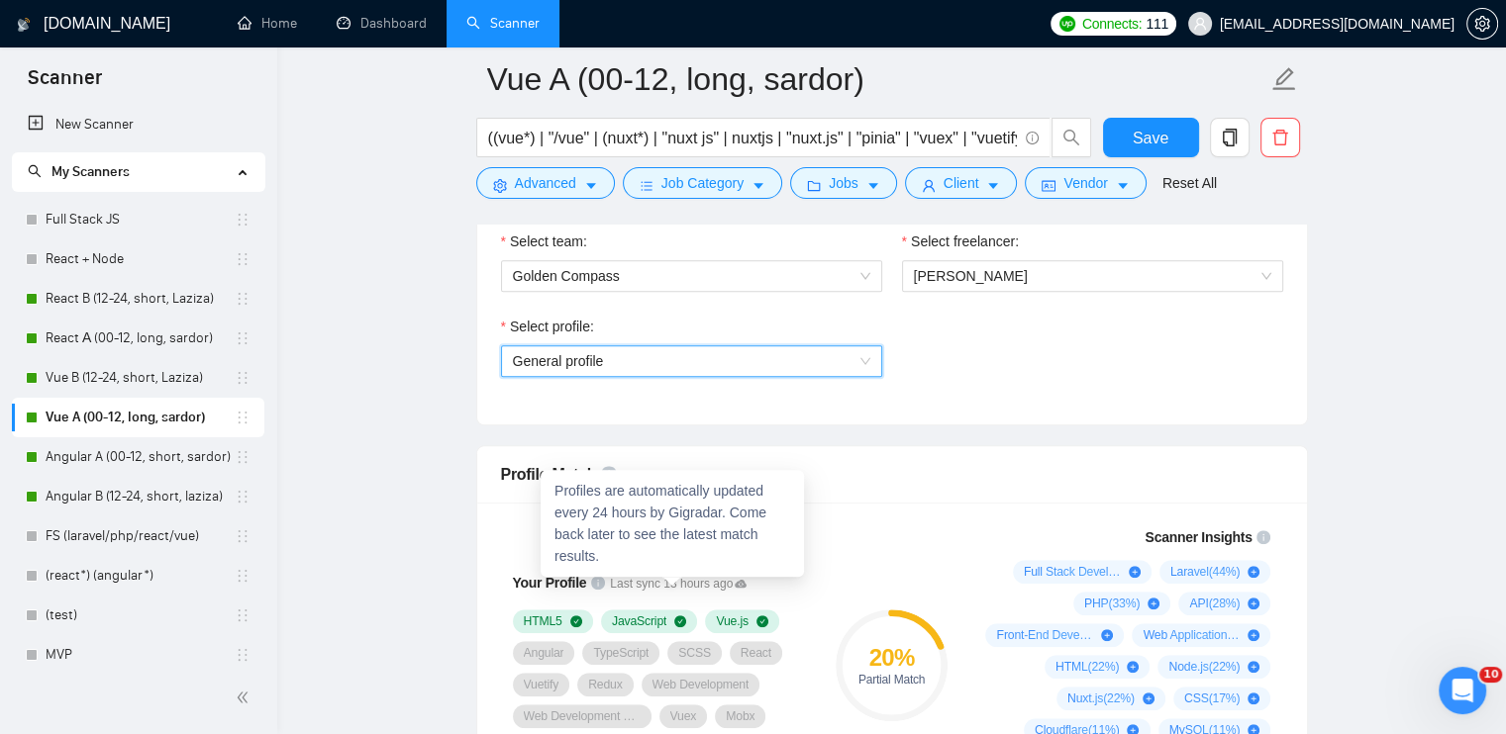
scroll to position [1287, 0]
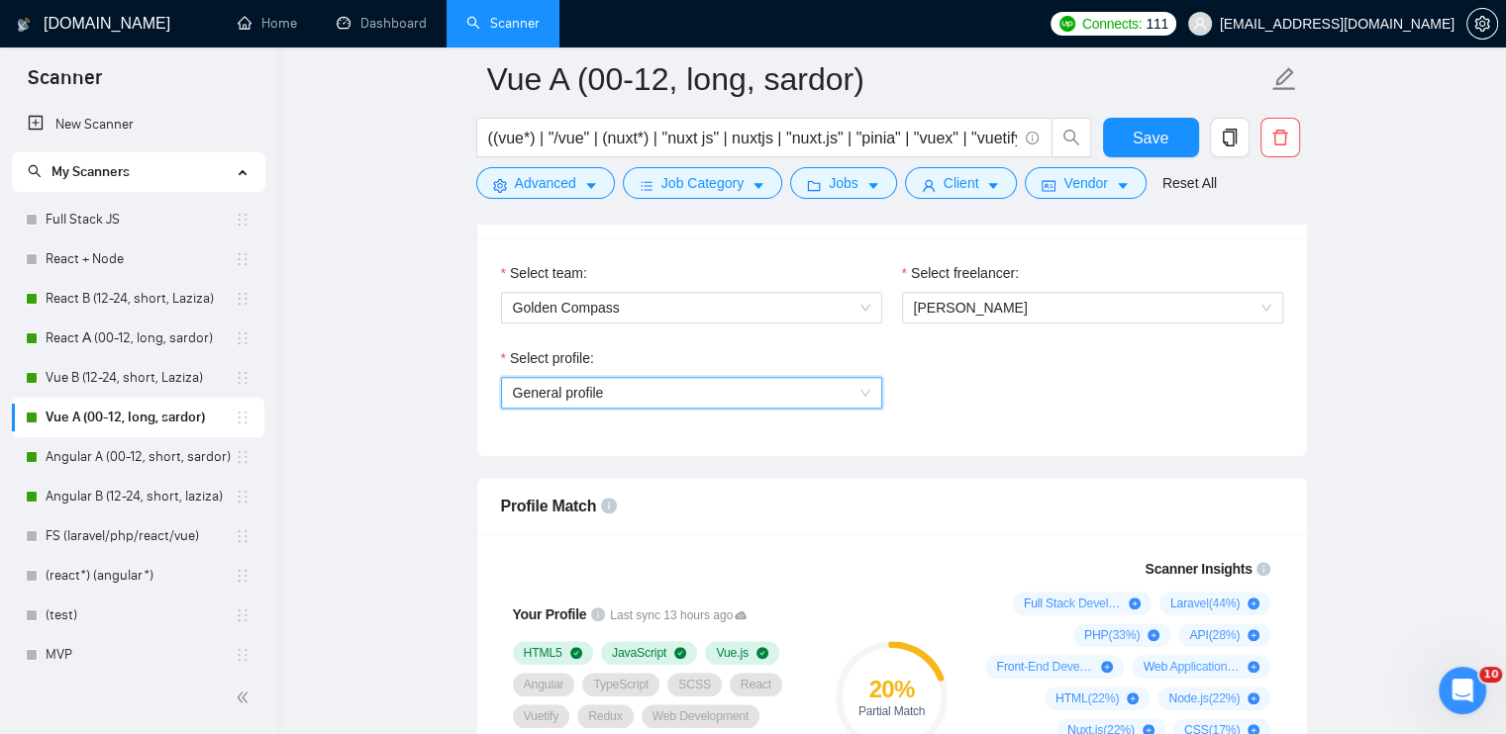
click at [572, 407] on div "Select profile: General profile General profile" at bounding box center [691, 389] width 401 height 85
click at [578, 396] on span "General profile" at bounding box center [691, 393] width 357 height 30
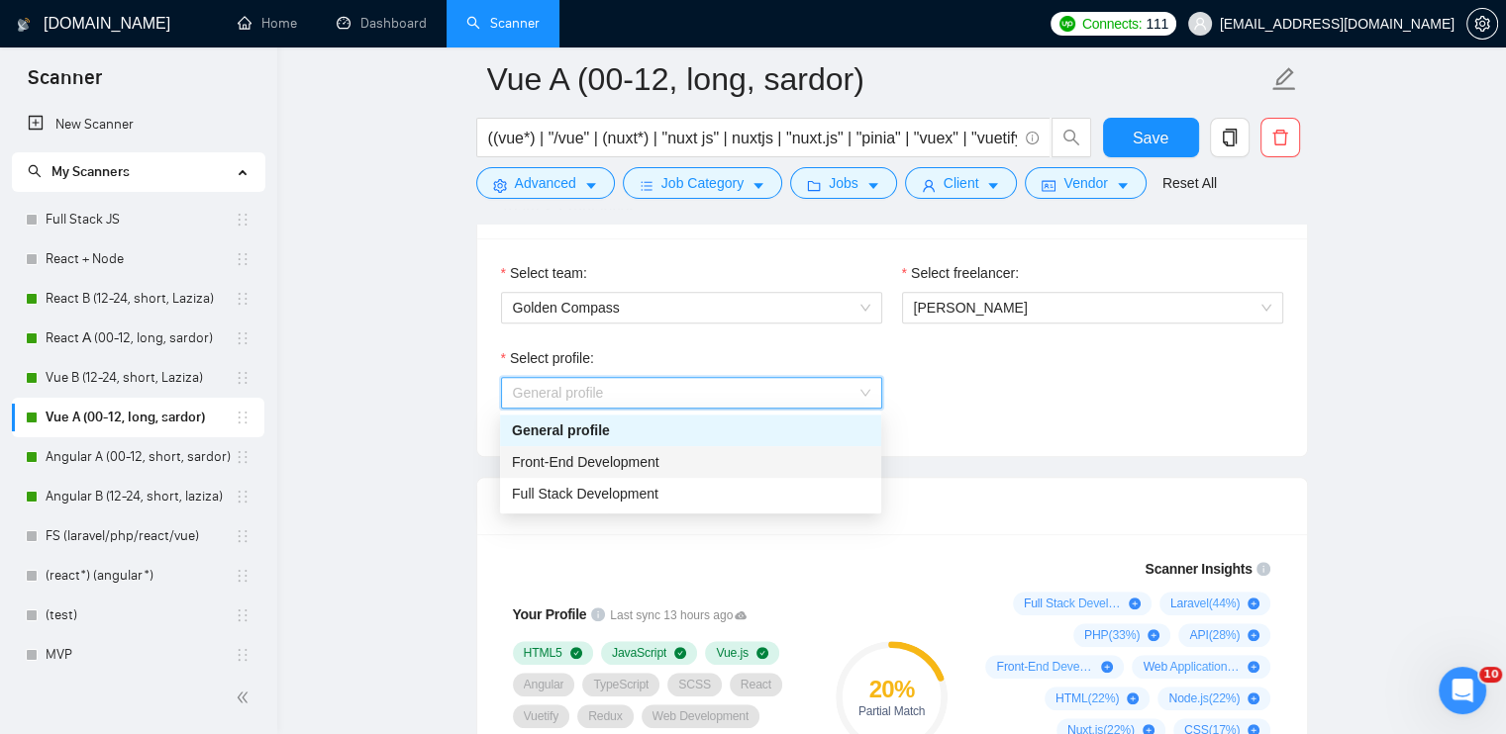
click at [571, 454] on span "Front-End Development" at bounding box center [585, 462] width 147 height 16
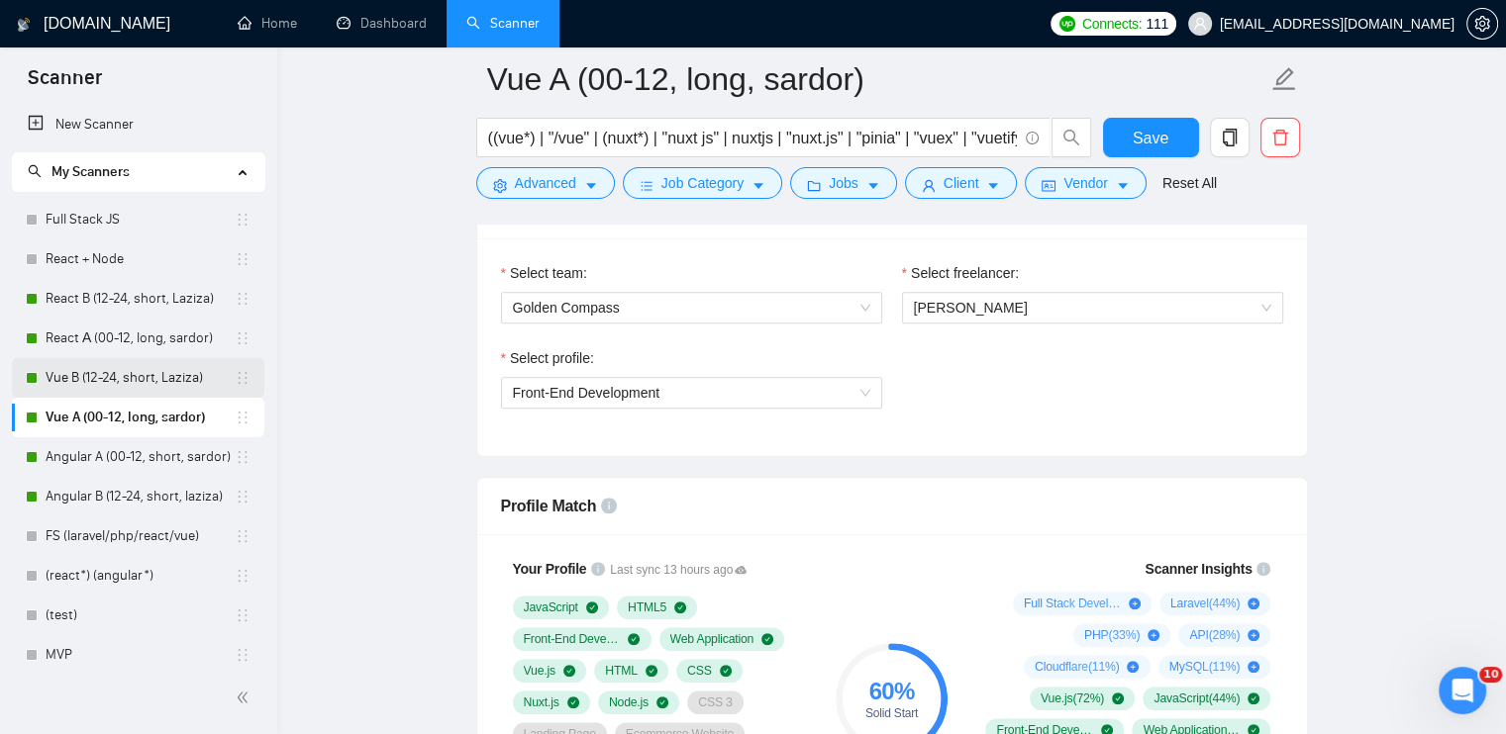
click at [133, 378] on link "Vue B (12-24, short, Laziza)" at bounding box center [140, 378] width 189 height 40
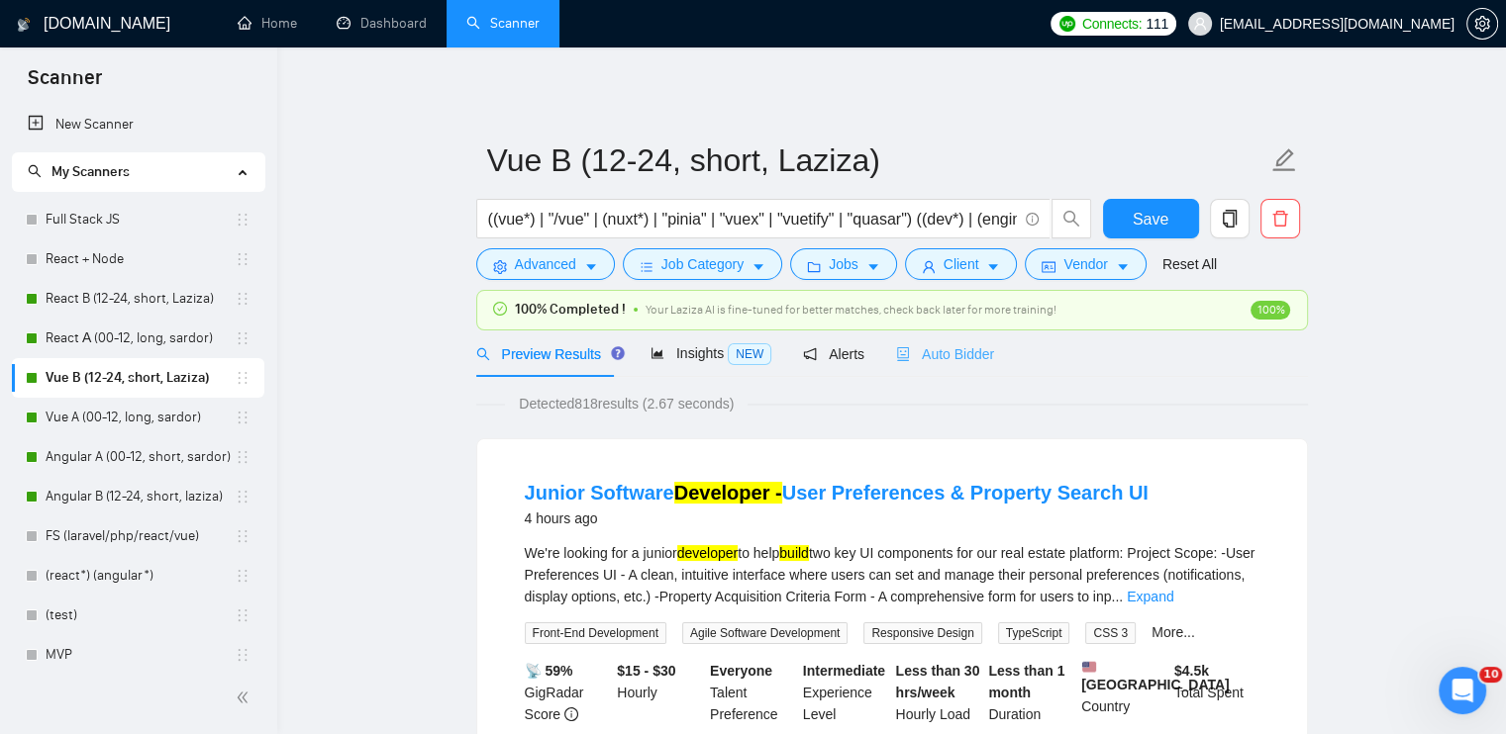
click at [971, 373] on div "Auto Bidder" at bounding box center [945, 354] width 98 height 47
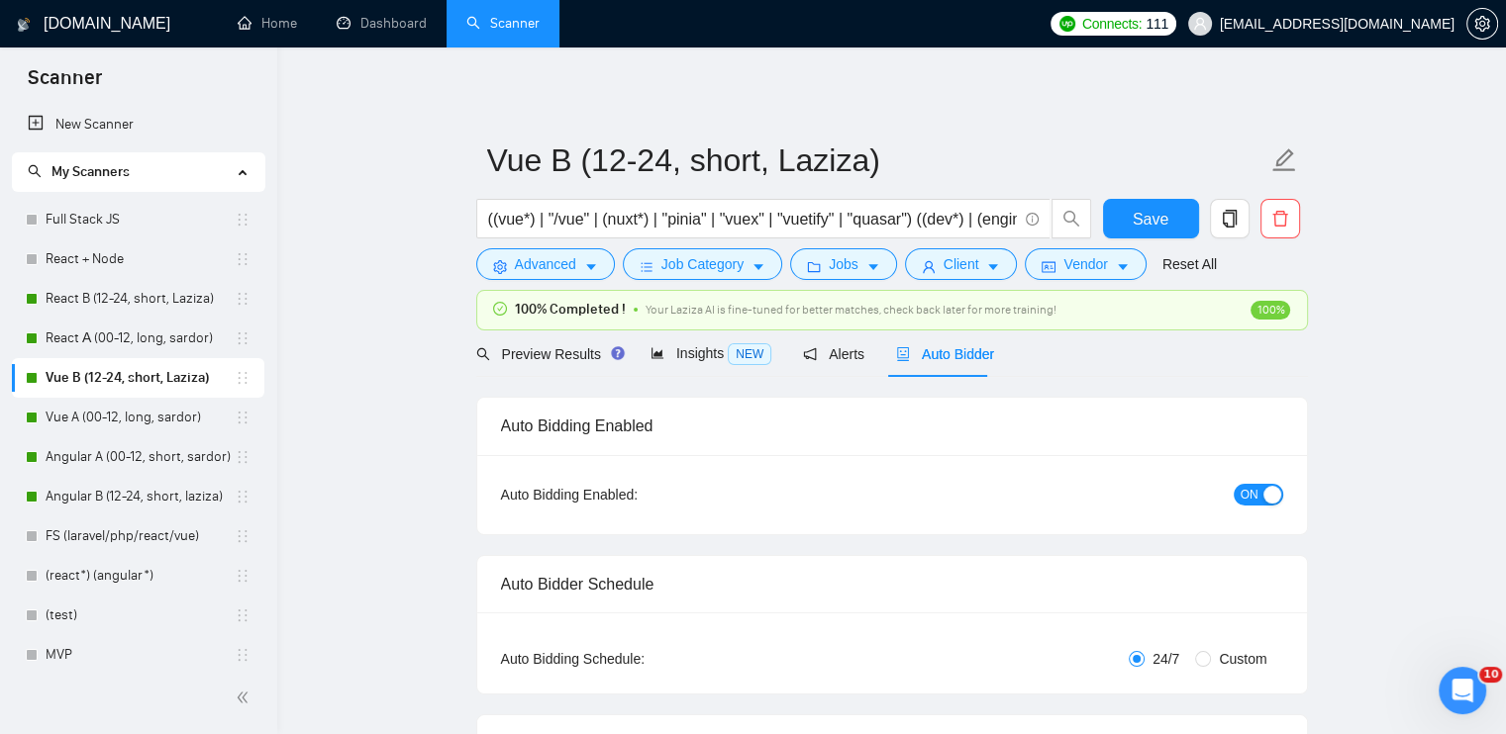
checkbox input "true"
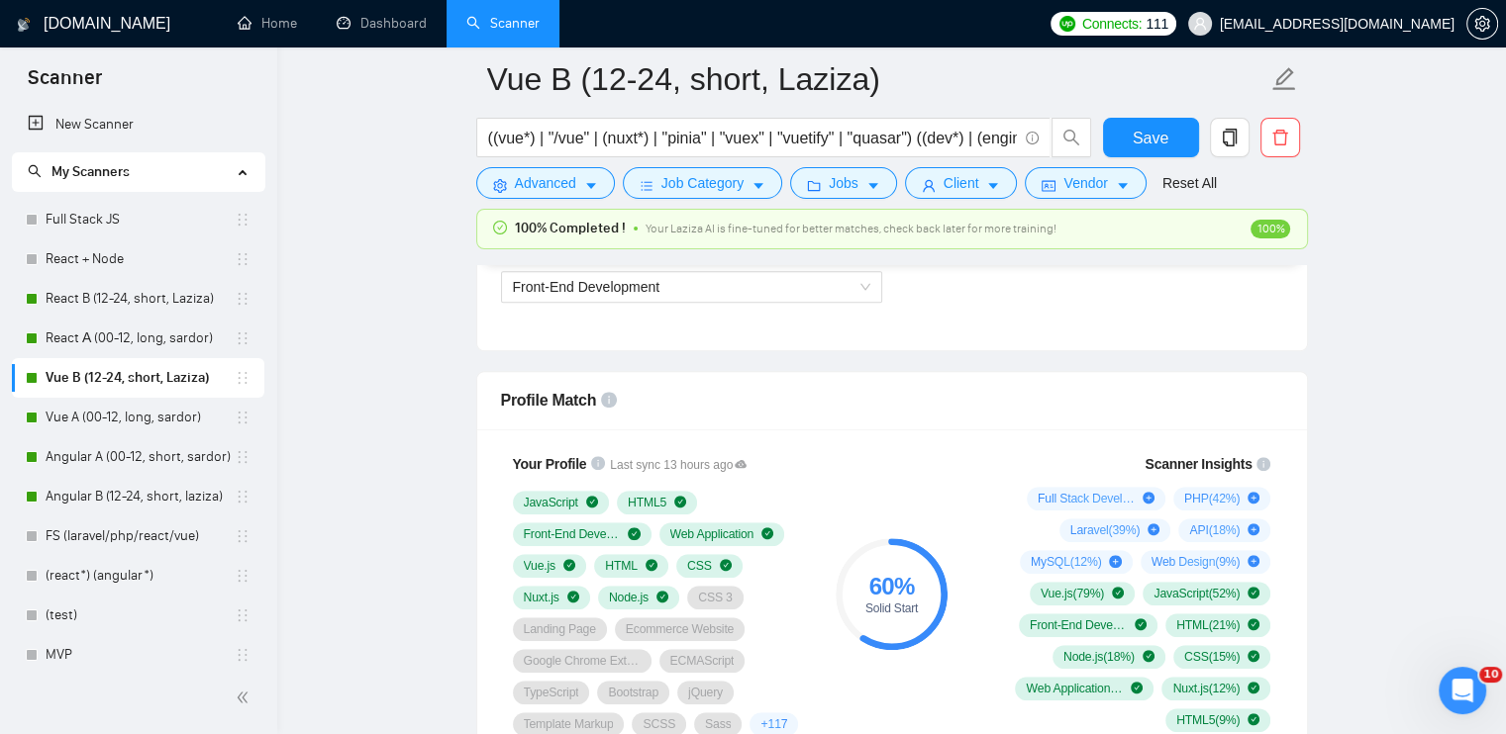
scroll to position [1188, 0]
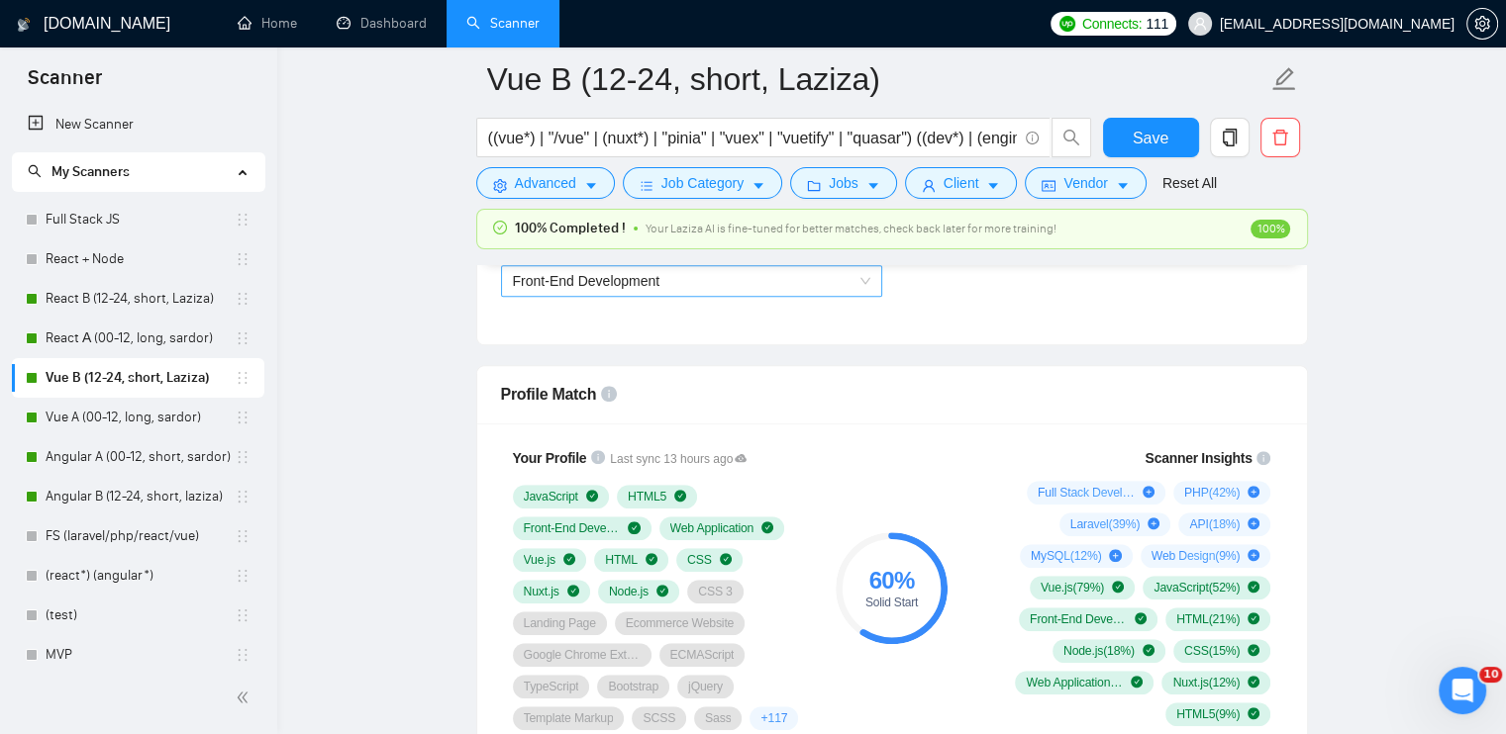
click at [697, 277] on span "Front-End Development" at bounding box center [691, 281] width 357 height 30
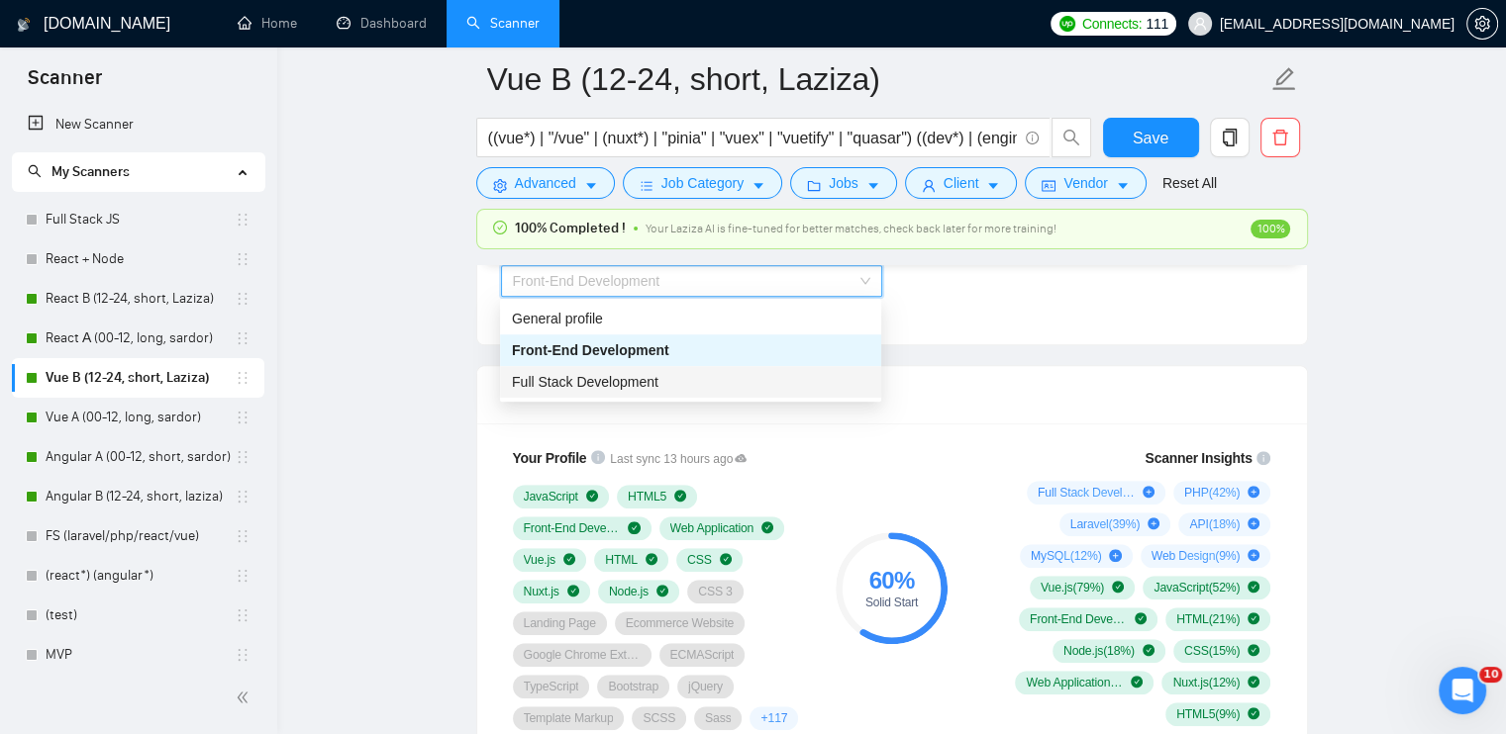
click at [648, 388] on span "Full Stack Development" at bounding box center [585, 382] width 146 height 16
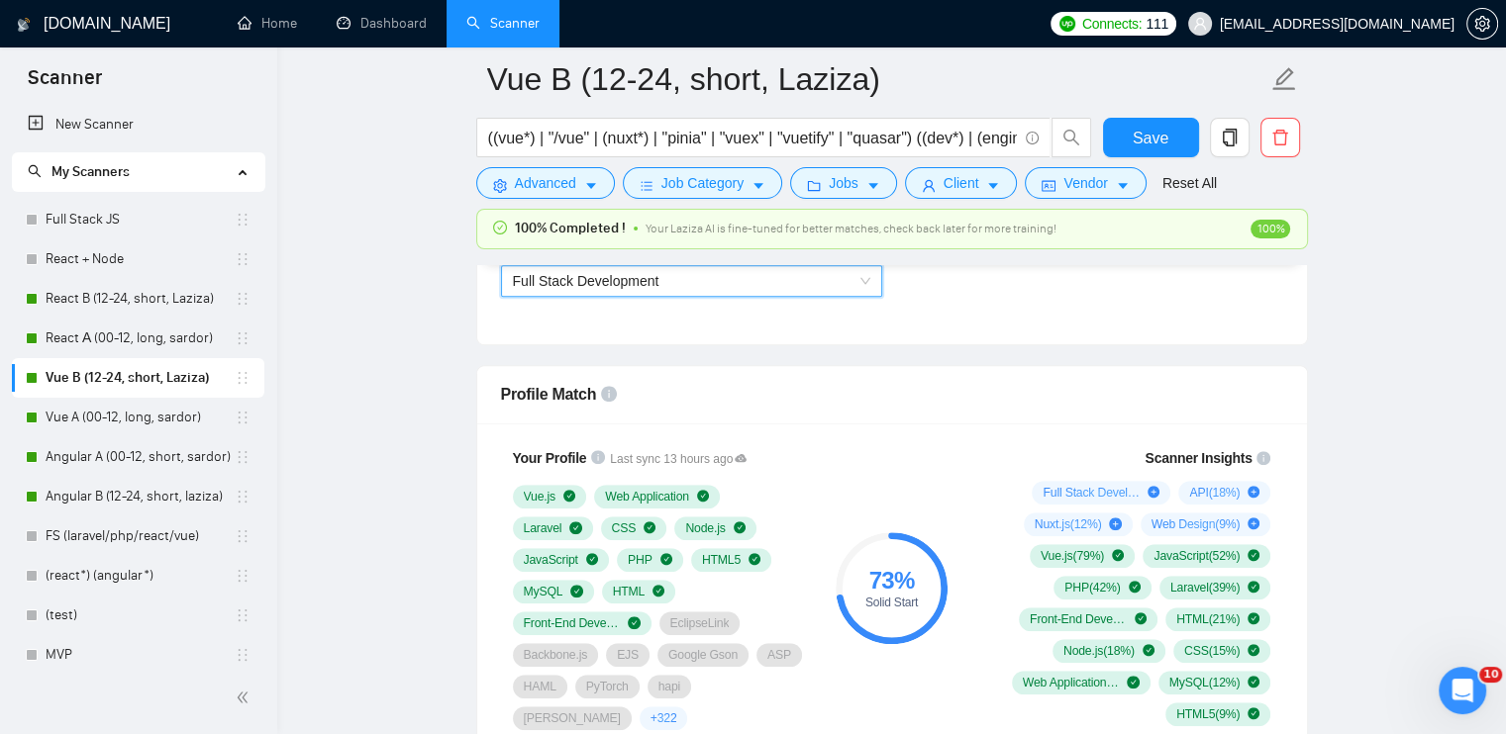
click at [623, 282] on span "Full Stack Development" at bounding box center [586, 281] width 146 height 16
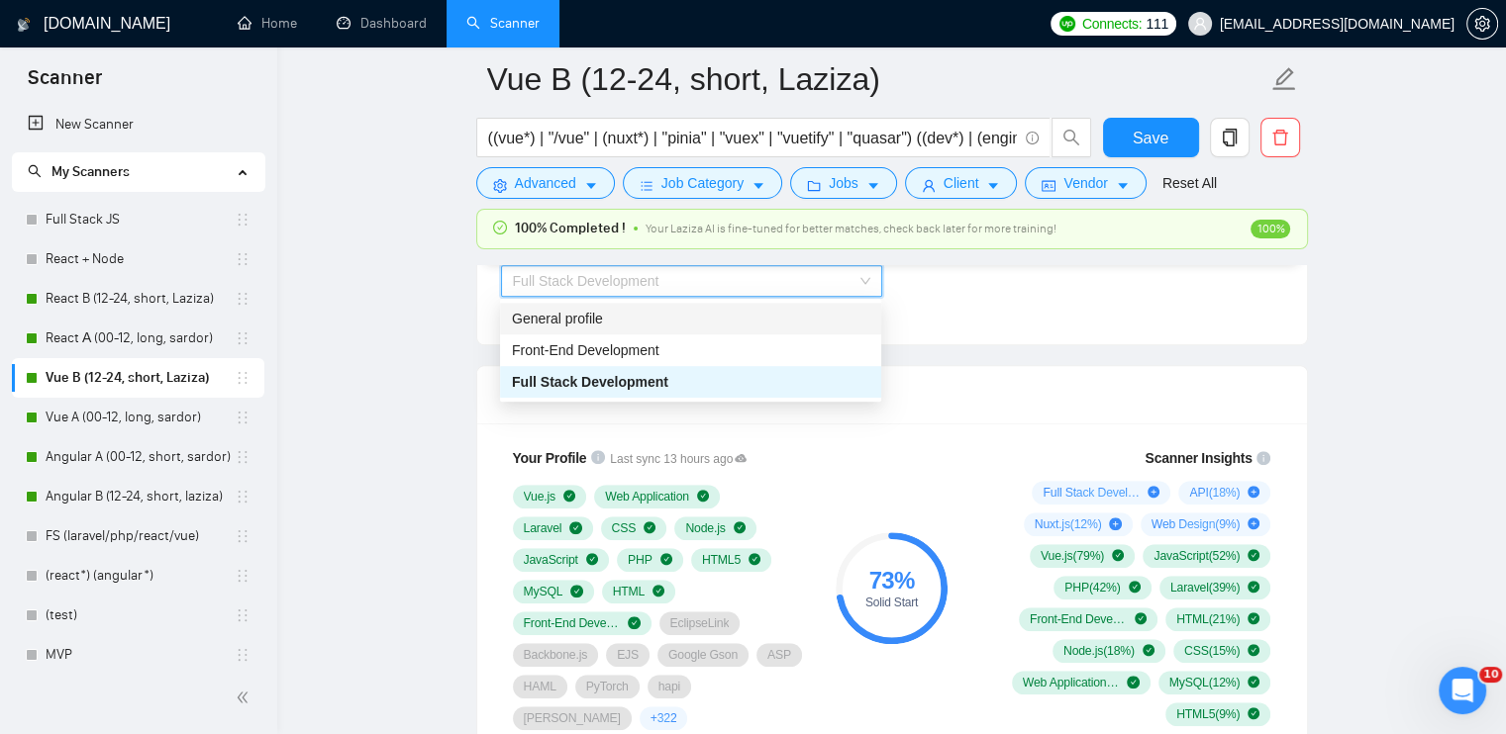
click at [614, 323] on div "General profile" at bounding box center [690, 319] width 357 height 22
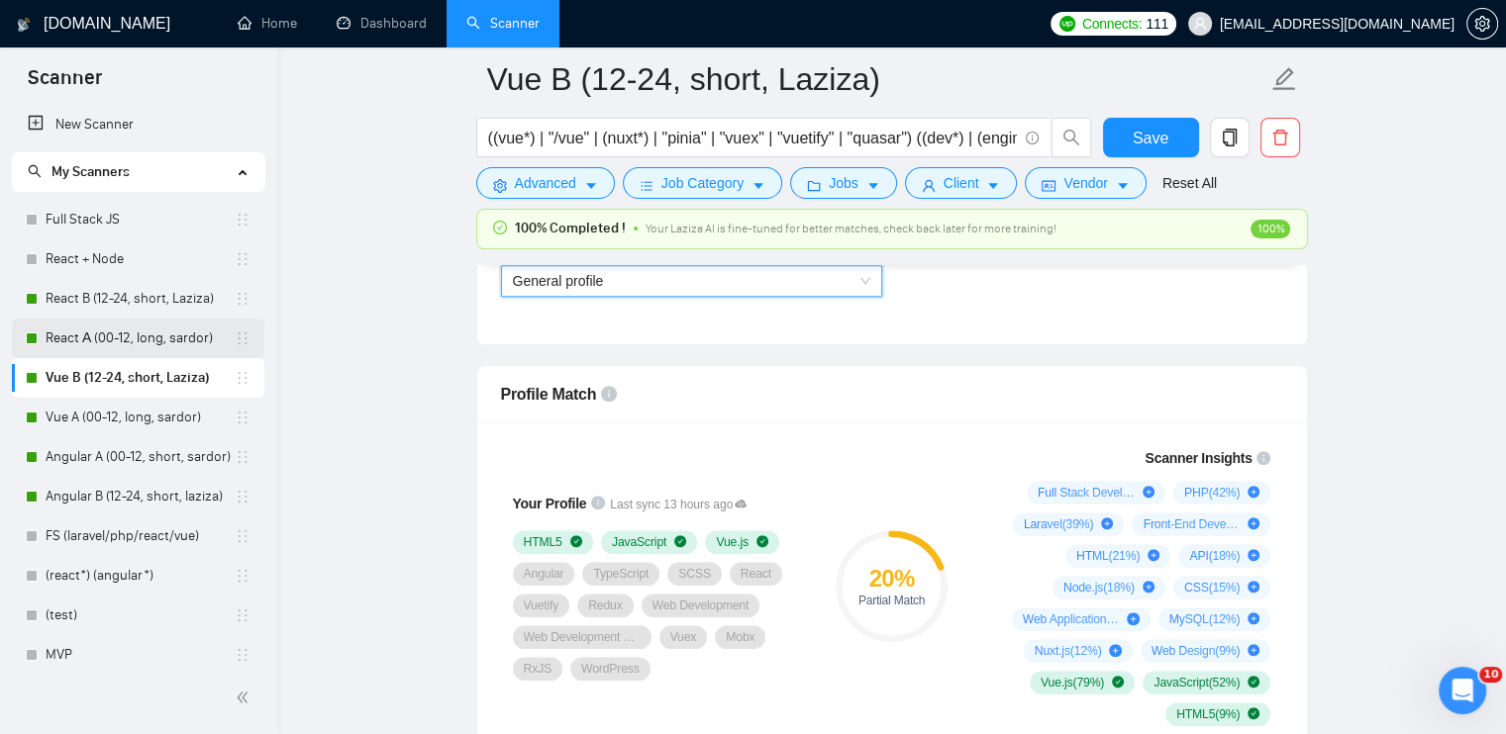
click at [111, 340] on link "React А (00-12, long, sardor)" at bounding box center [140, 339] width 189 height 40
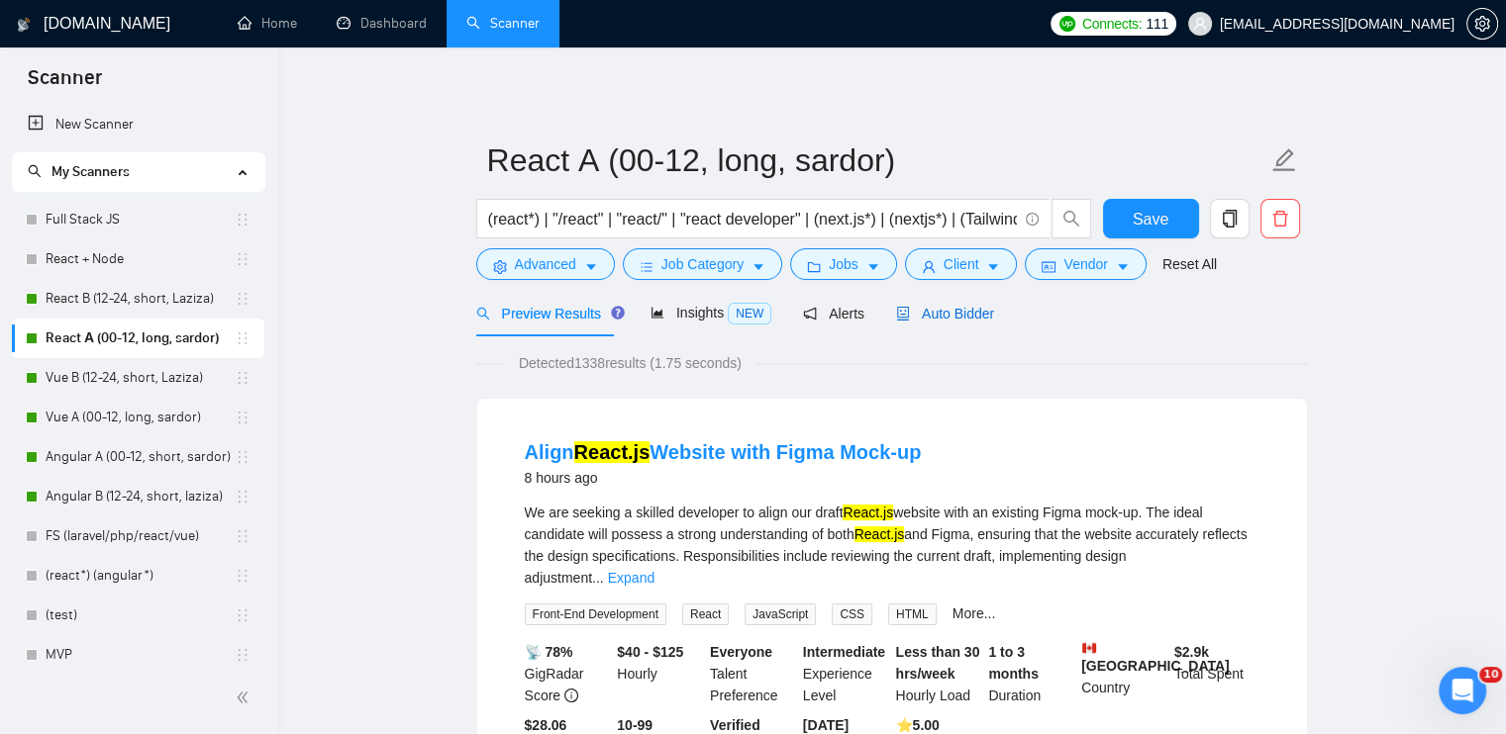
click at [962, 324] on div "Auto Bidder" at bounding box center [945, 314] width 98 height 22
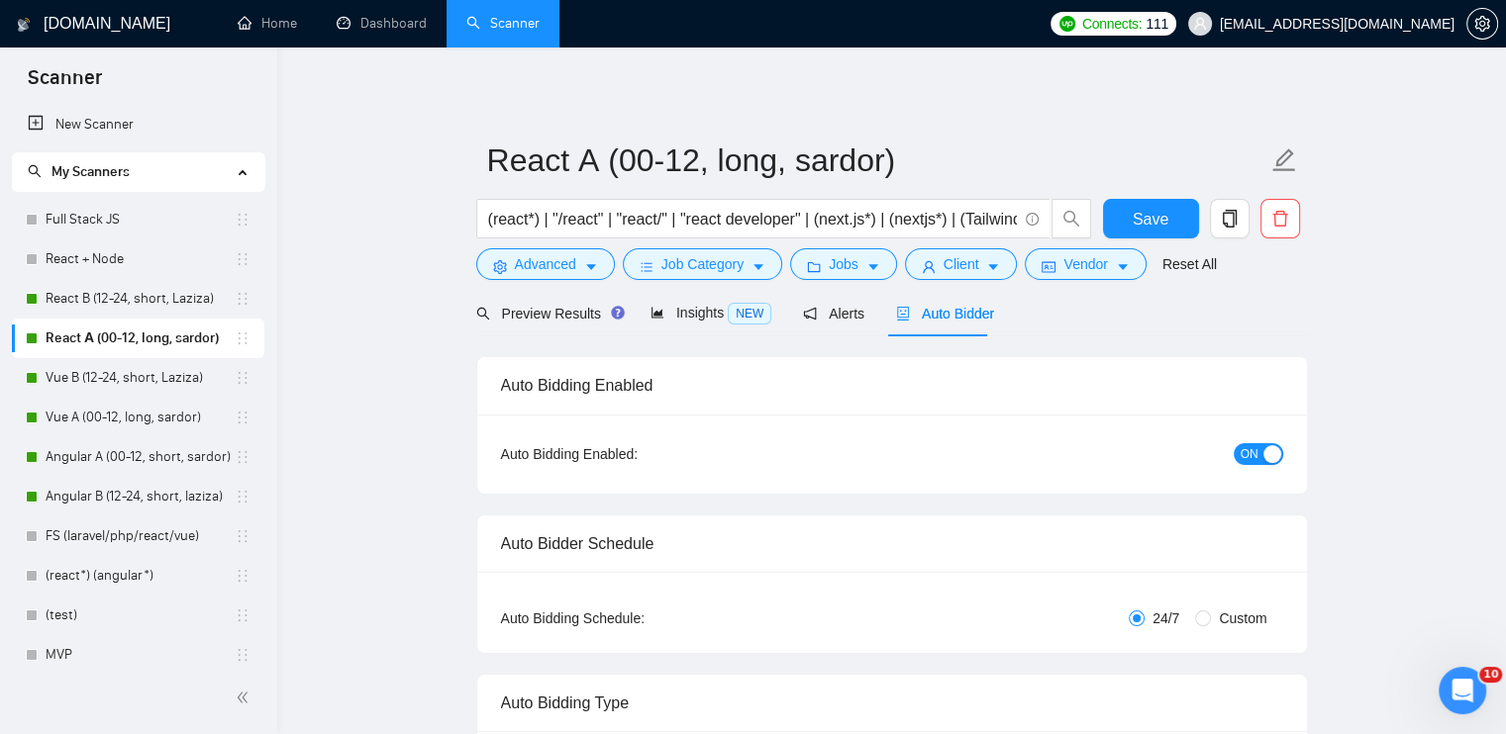
checkbox input "true"
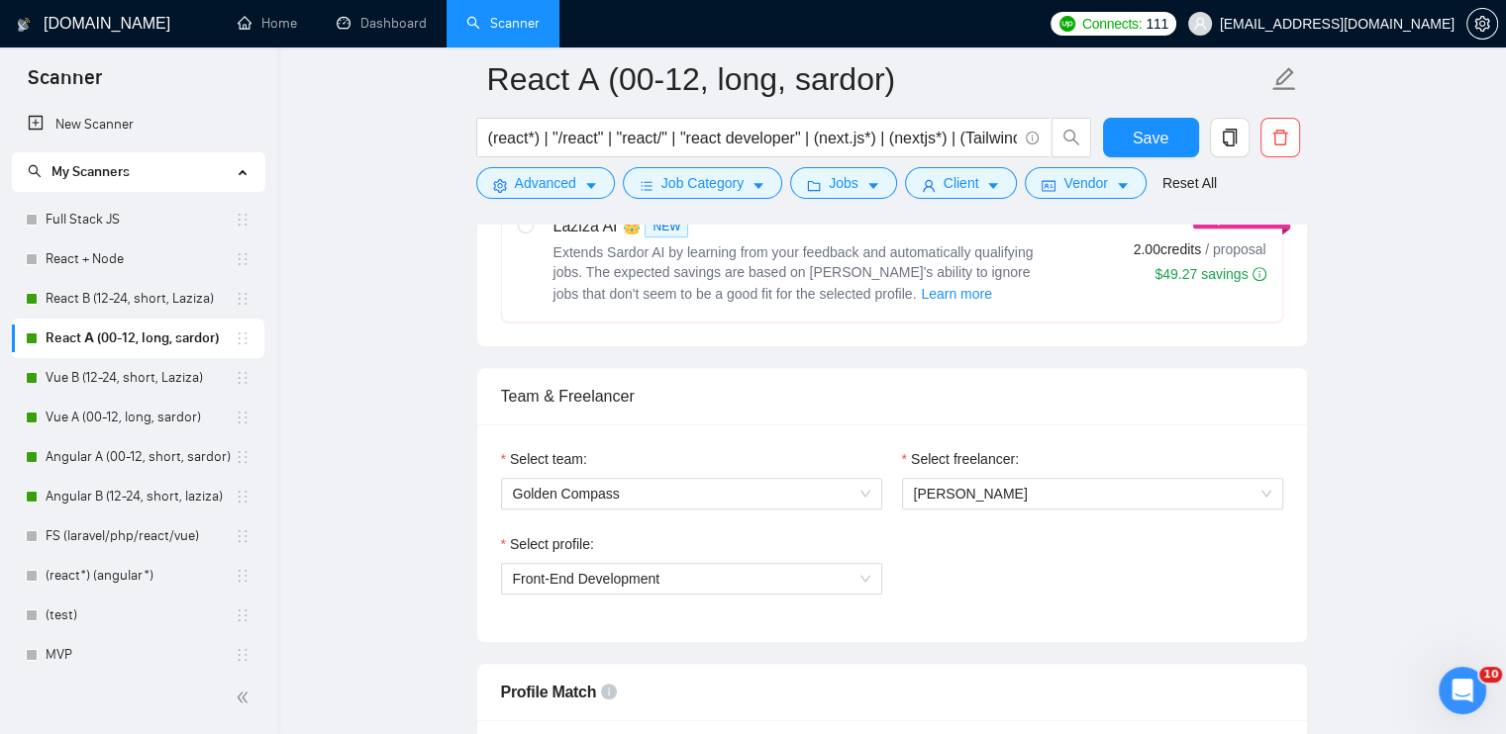
scroll to position [1089, 0]
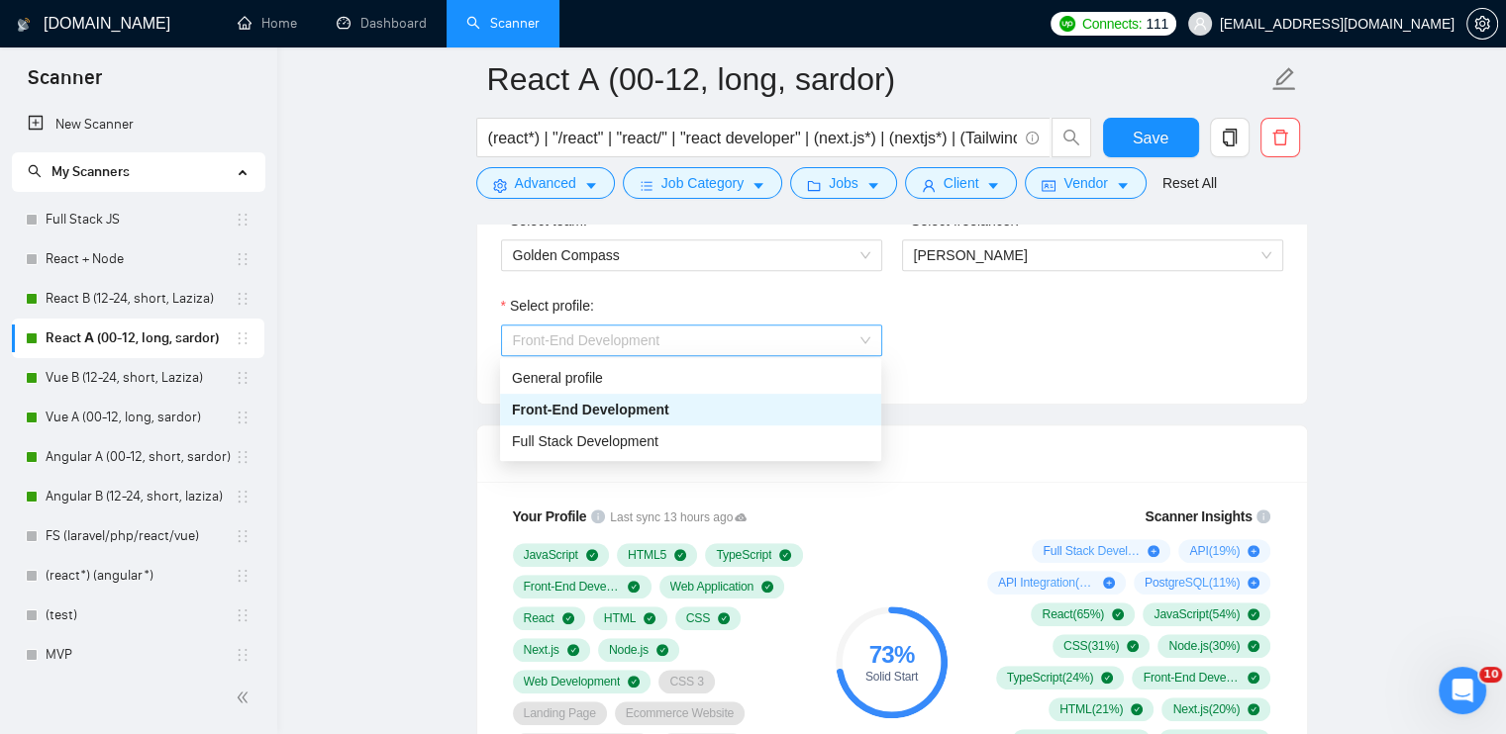
click at [721, 345] on span "Front-End Development" at bounding box center [691, 341] width 357 height 30
click at [718, 438] on div "Full Stack Development" at bounding box center [690, 442] width 357 height 22
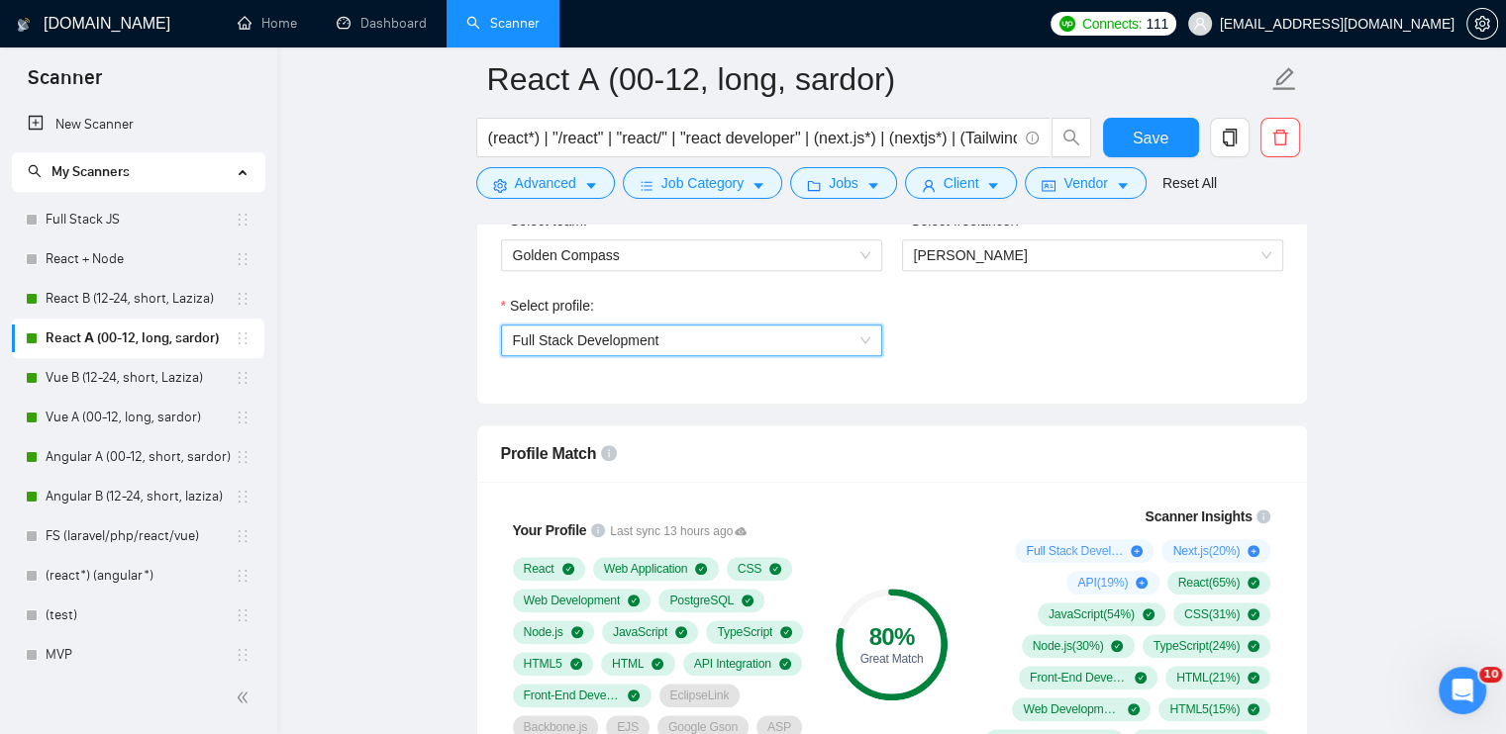
click at [681, 340] on span "Full Stack Development" at bounding box center [691, 341] width 357 height 30
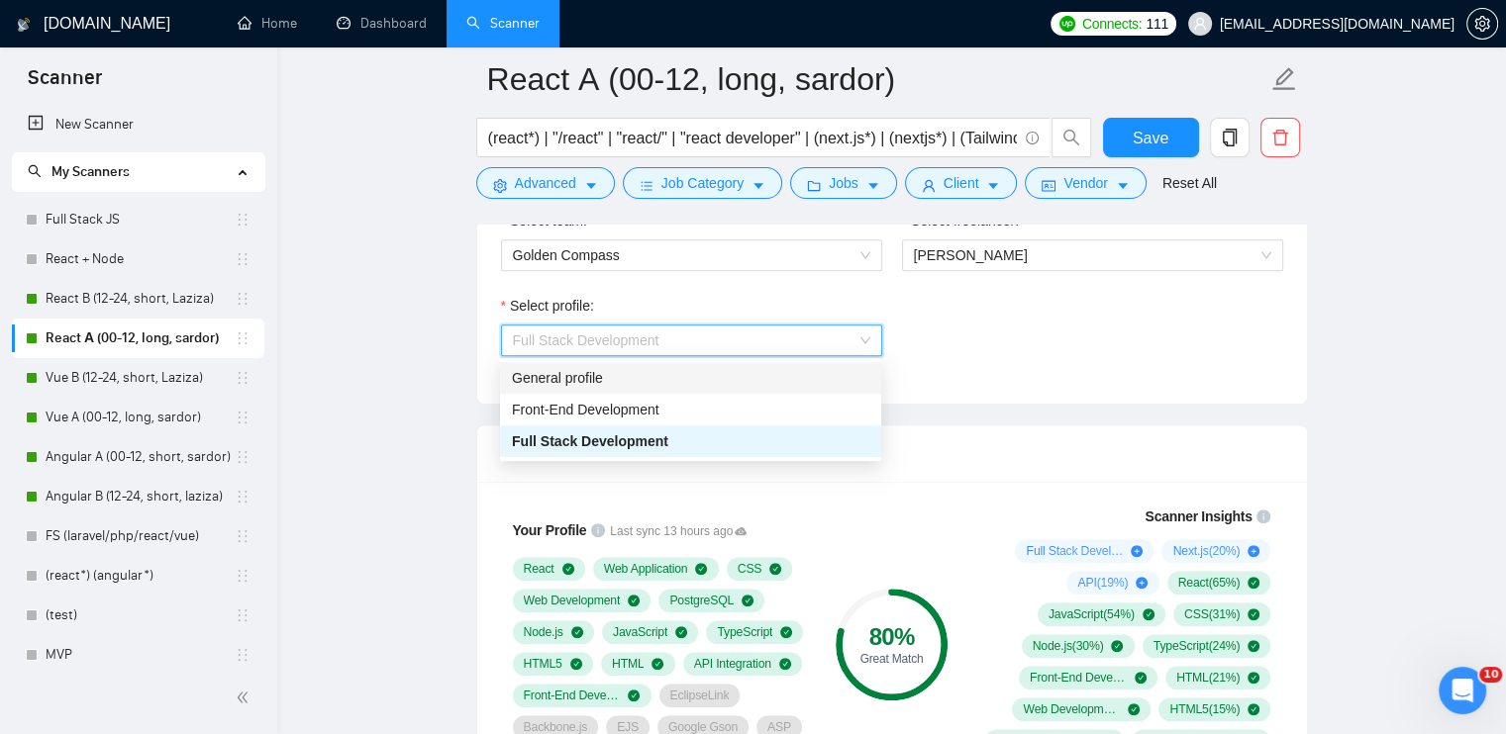
click at [668, 373] on div "General profile" at bounding box center [690, 378] width 357 height 22
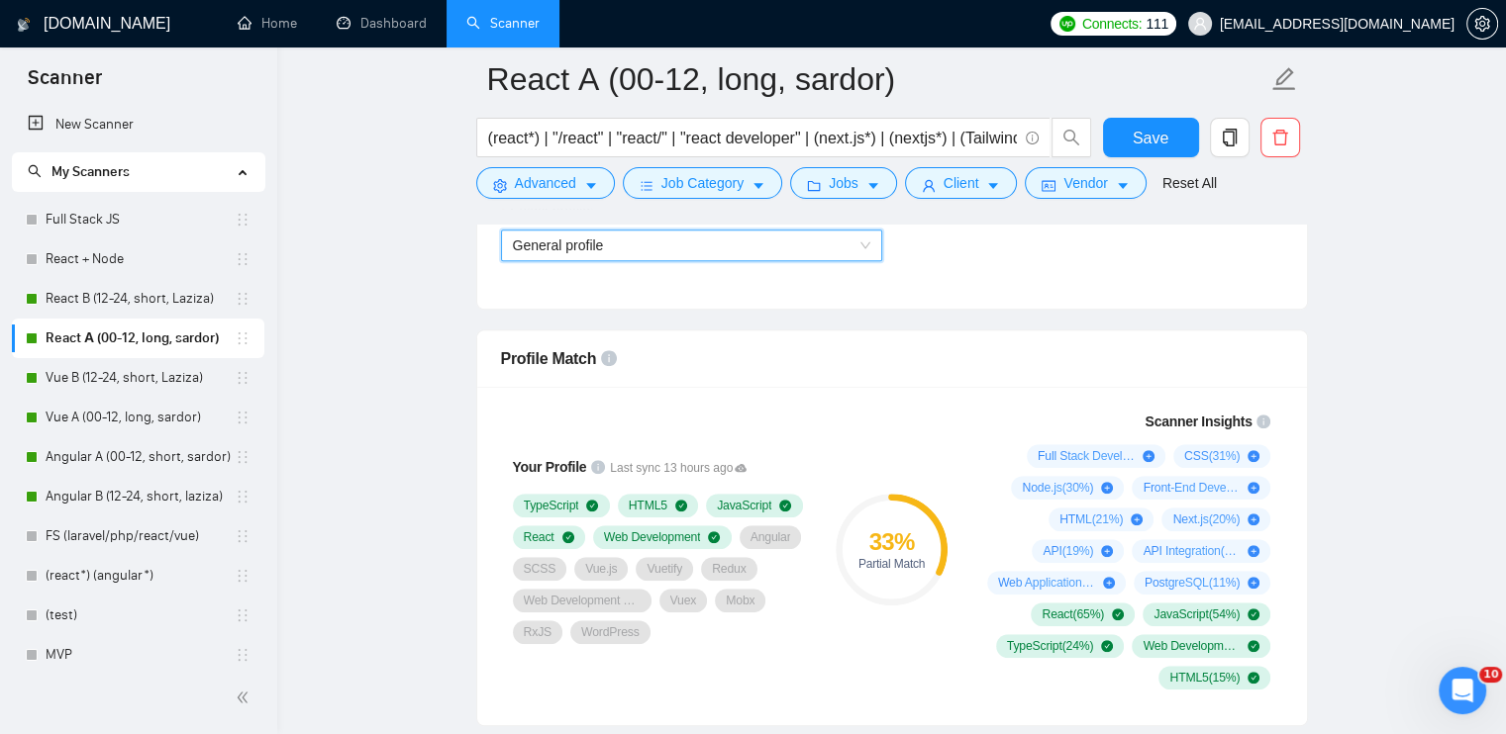
scroll to position [1188, 0]
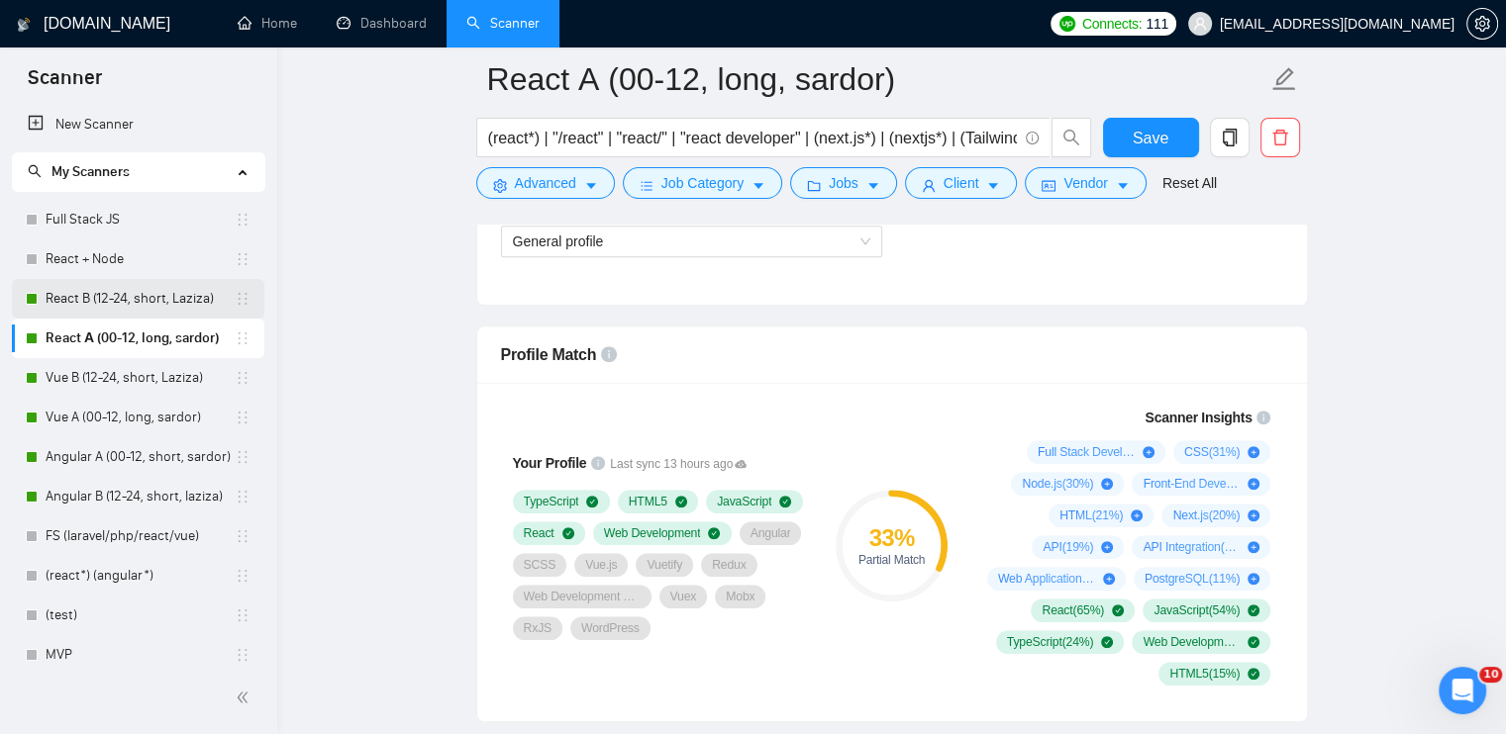
click at [154, 297] on link "React B (12-24, short, Laziza)" at bounding box center [140, 299] width 189 height 40
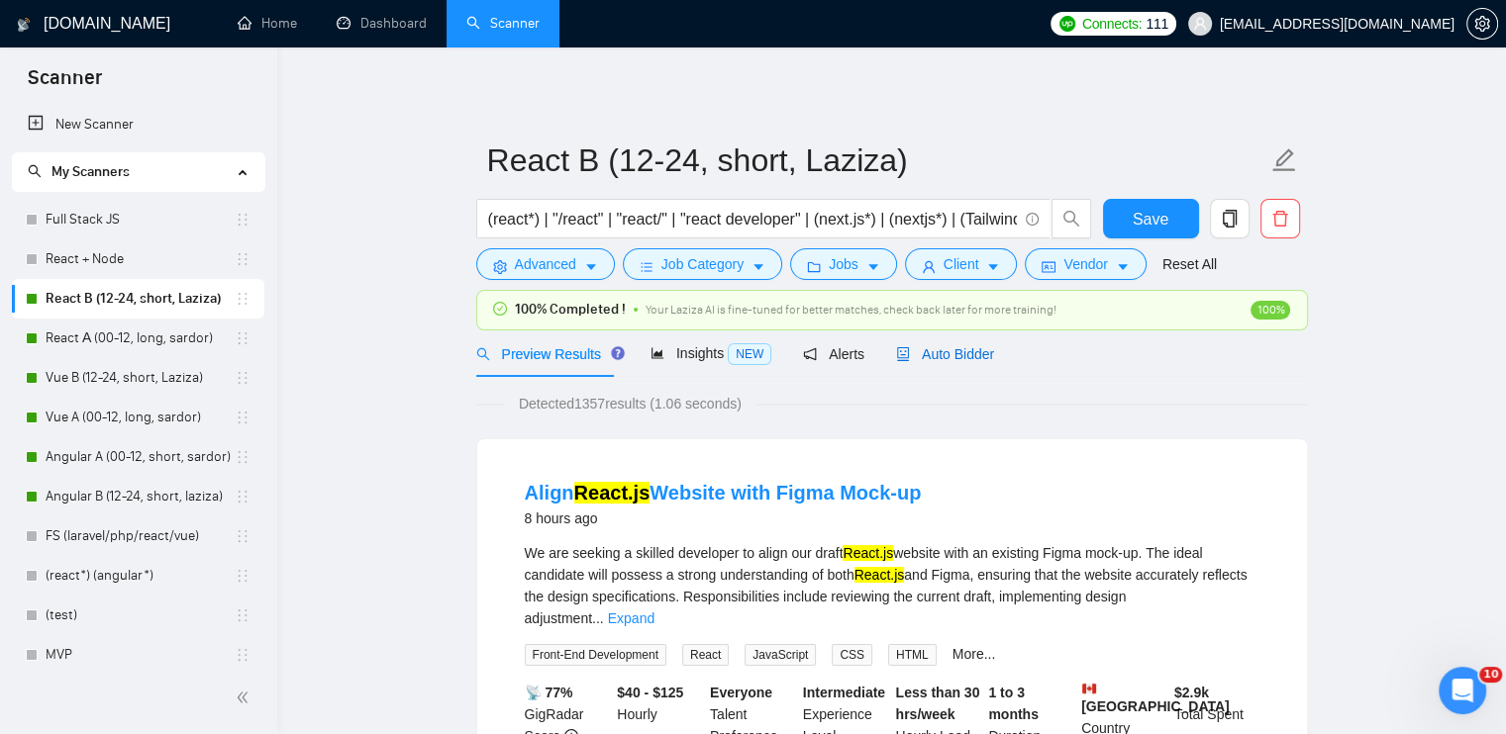
click at [952, 359] on span "Auto Bidder" at bounding box center [945, 354] width 98 height 16
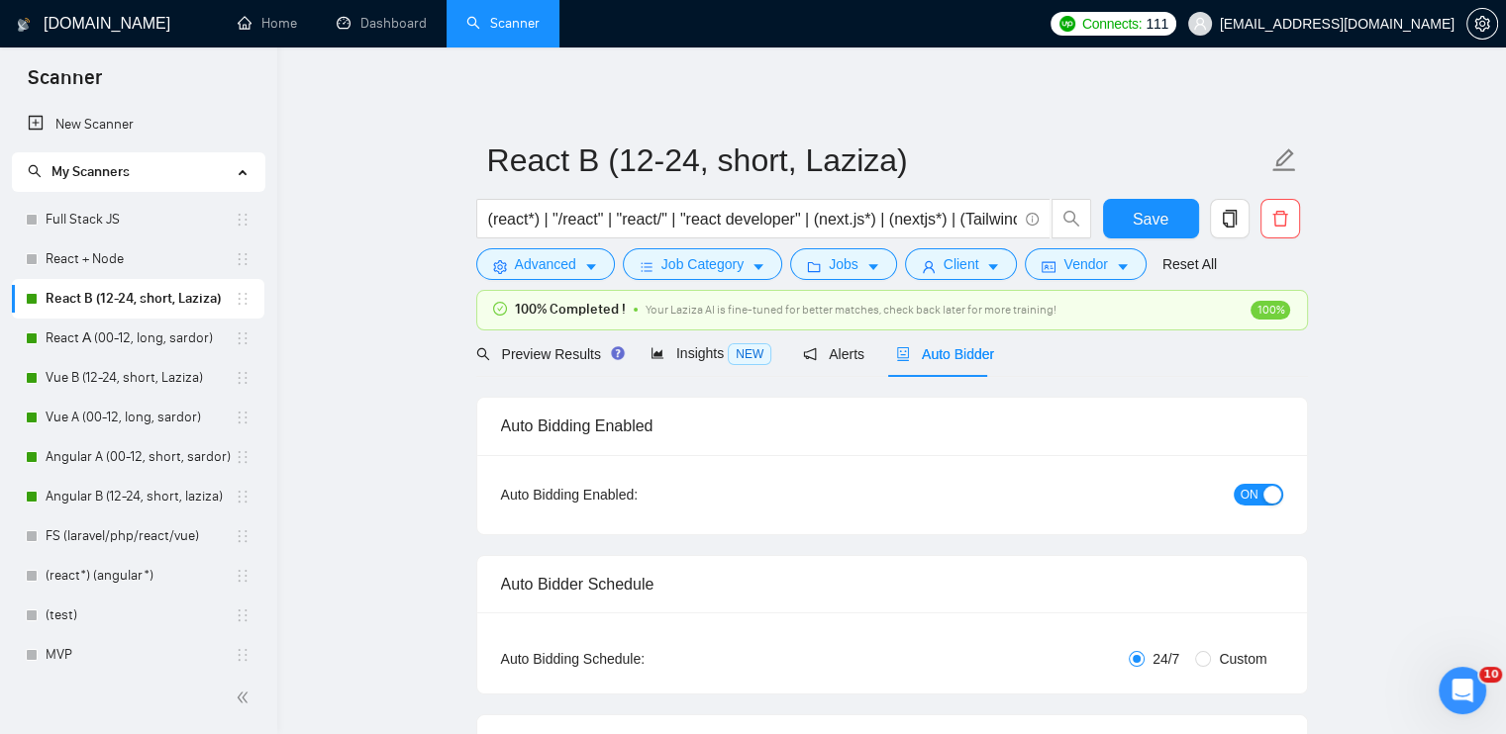
checkbox input "true"
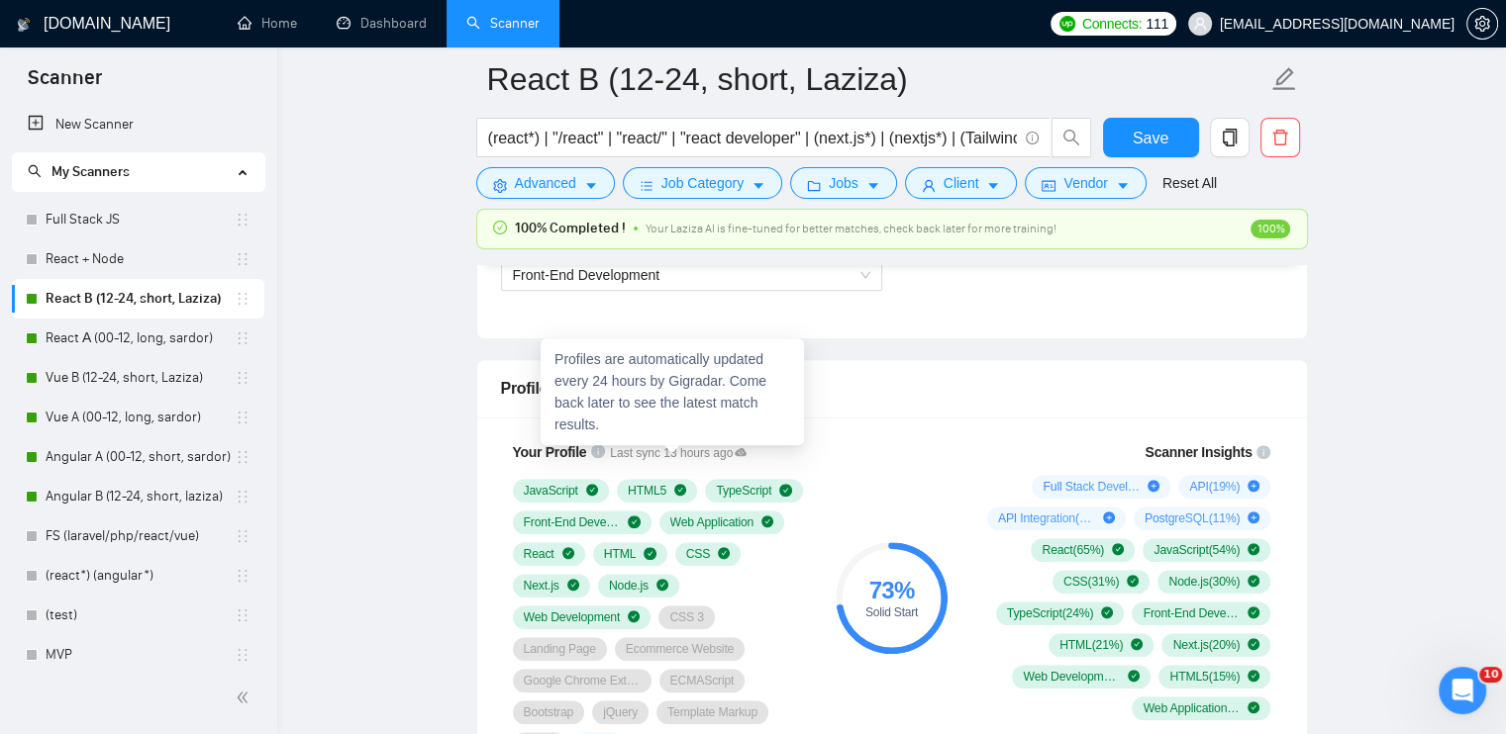
scroll to position [1188, 0]
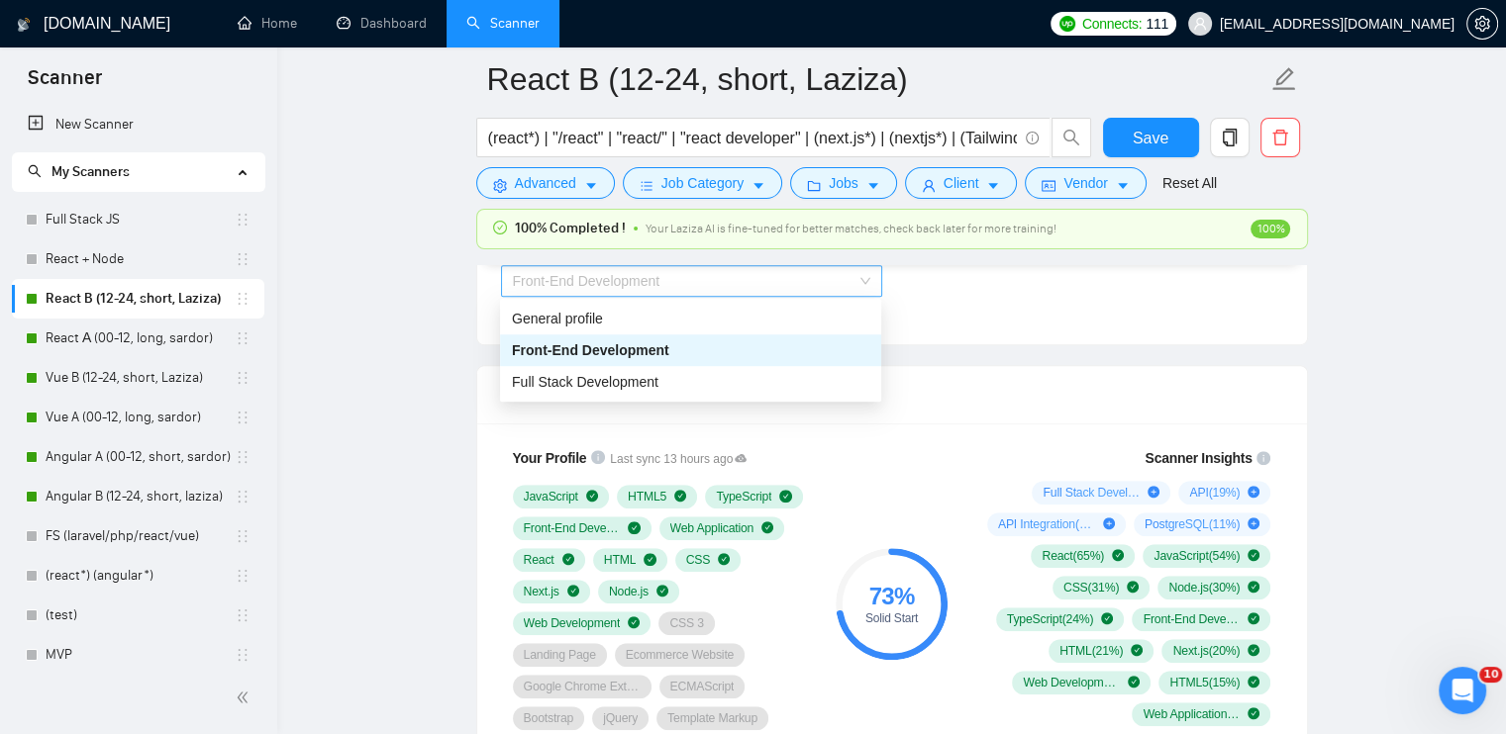
click at [573, 286] on span "Front-End Development" at bounding box center [586, 281] width 147 height 16
click at [588, 379] on span "Full Stack Development" at bounding box center [585, 382] width 146 height 16
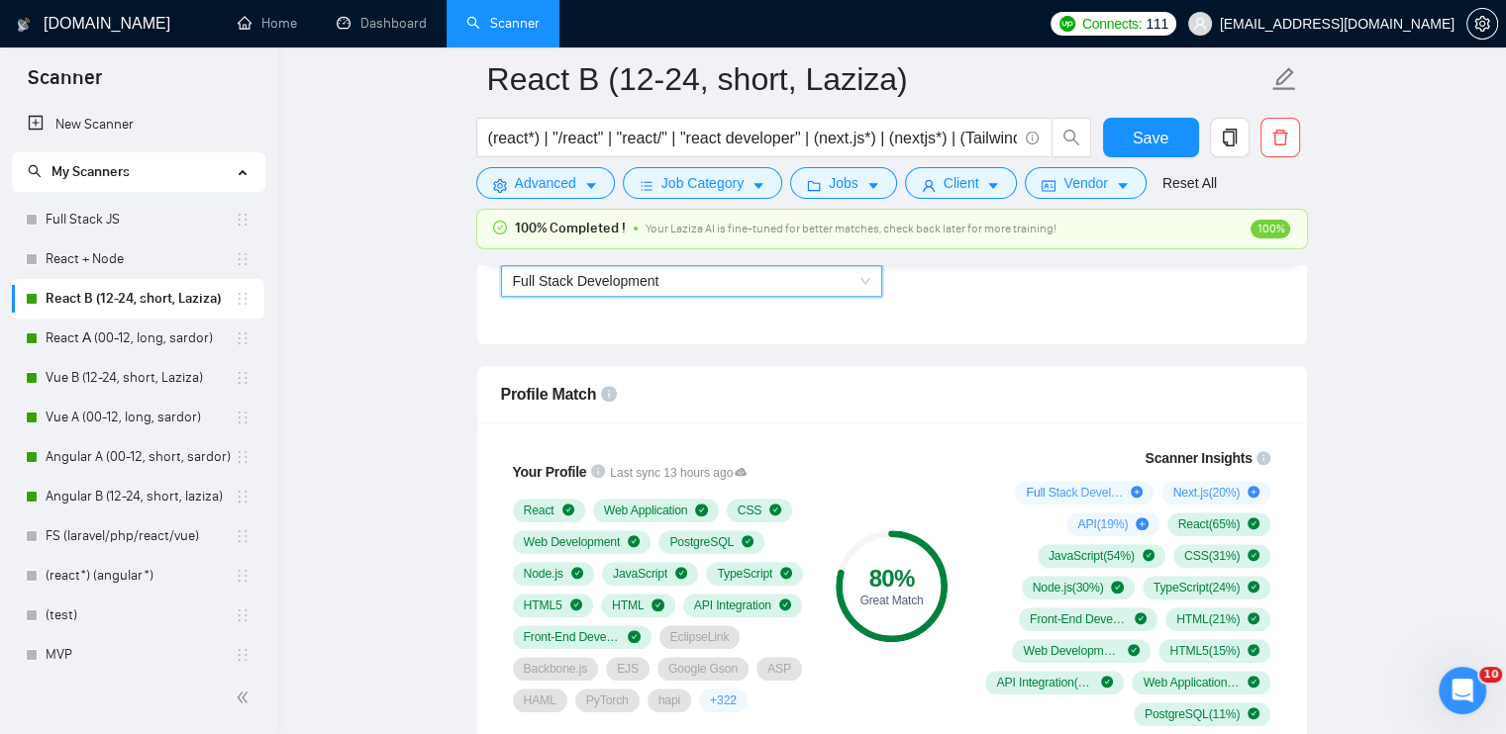
click at [699, 280] on span "Full Stack Development" at bounding box center [691, 281] width 357 height 30
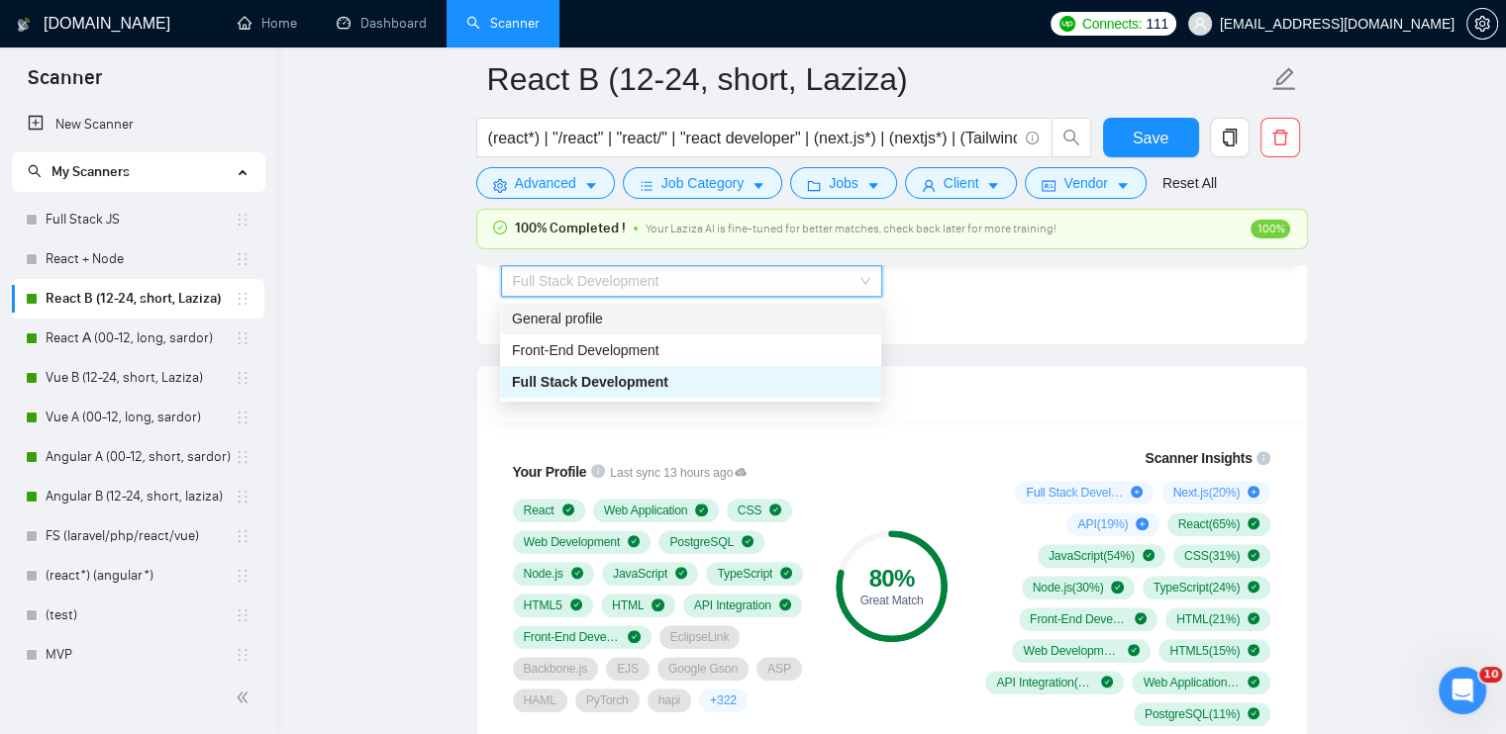
click at [693, 313] on div "General profile" at bounding box center [690, 319] width 357 height 22
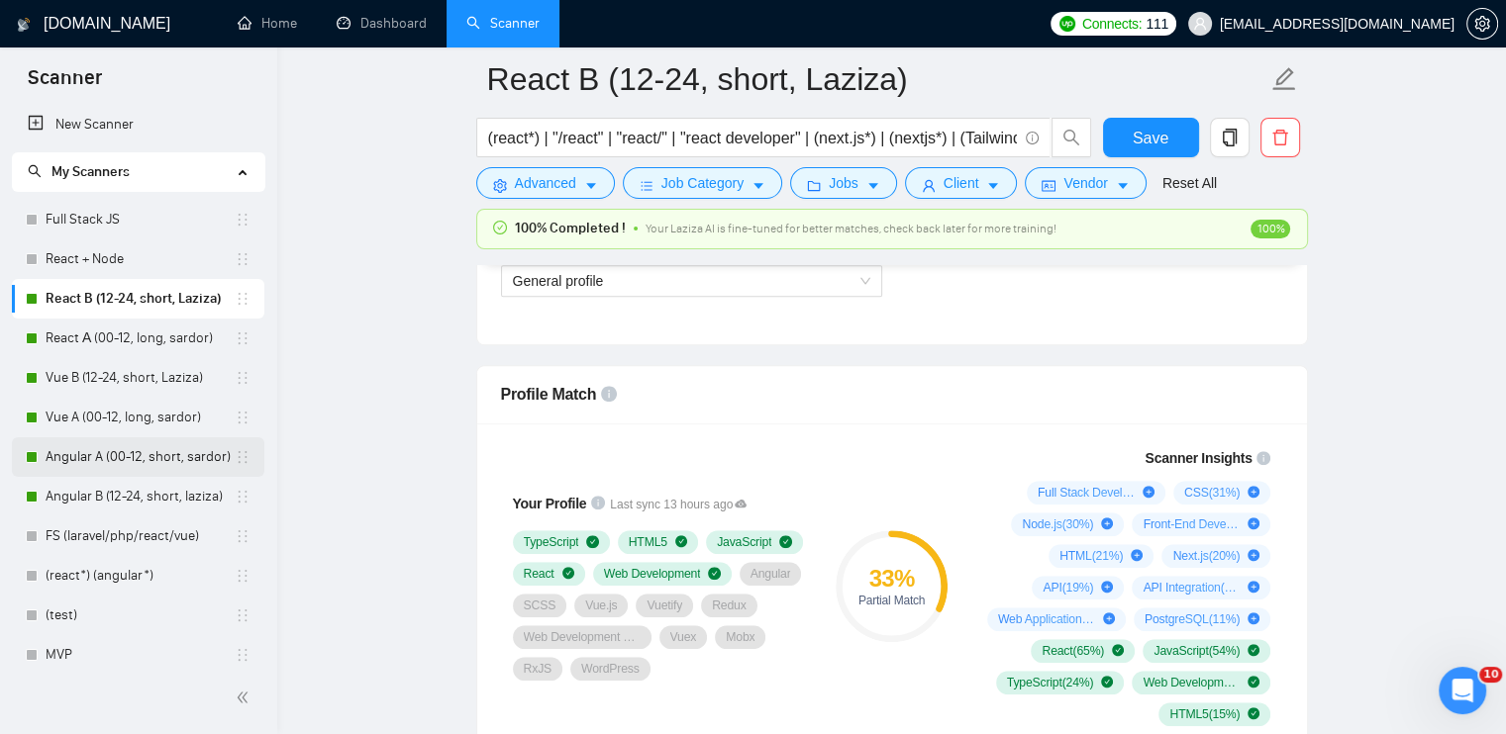
click at [111, 455] on link "Angular A (00-12, short, sardor)" at bounding box center [140, 458] width 189 height 40
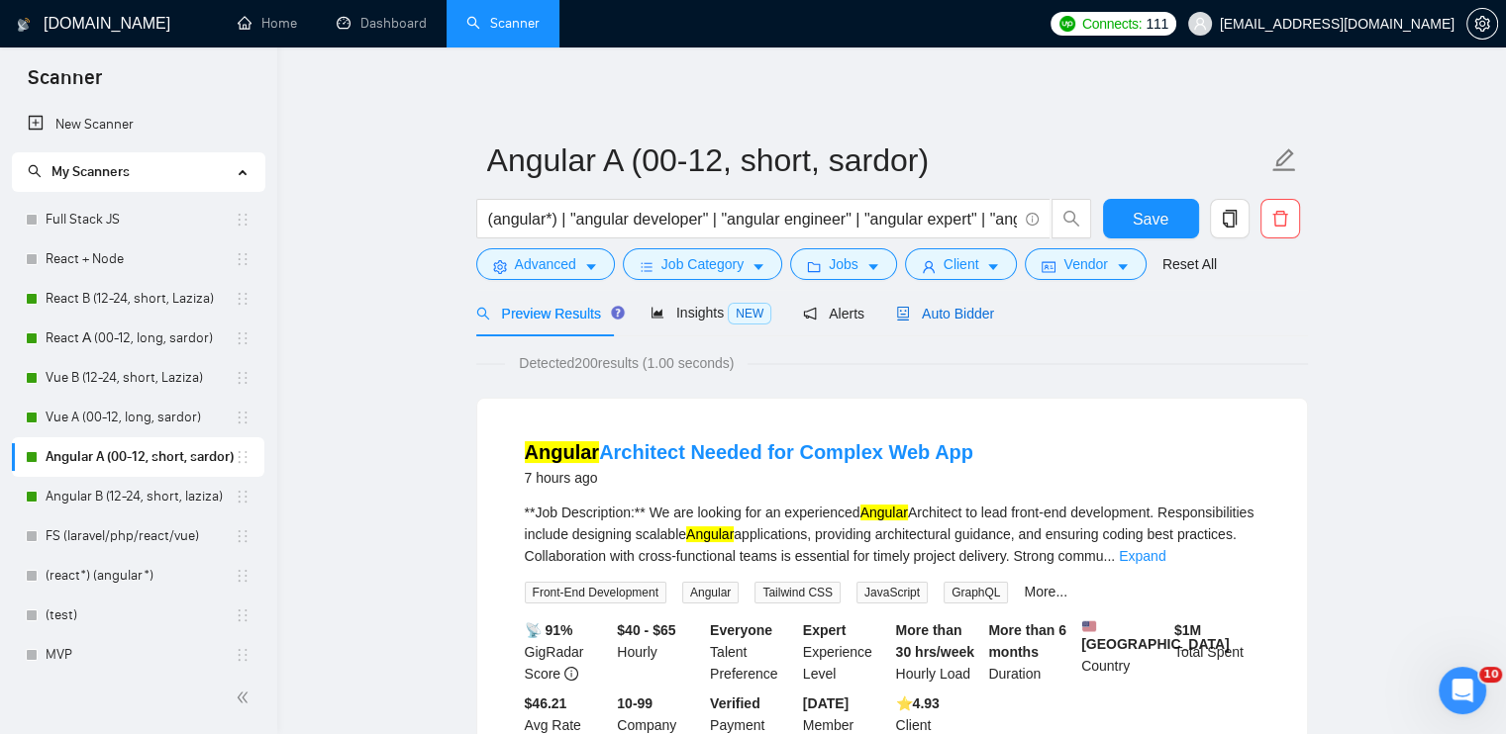
click at [954, 320] on span "Auto Bidder" at bounding box center [945, 314] width 98 height 16
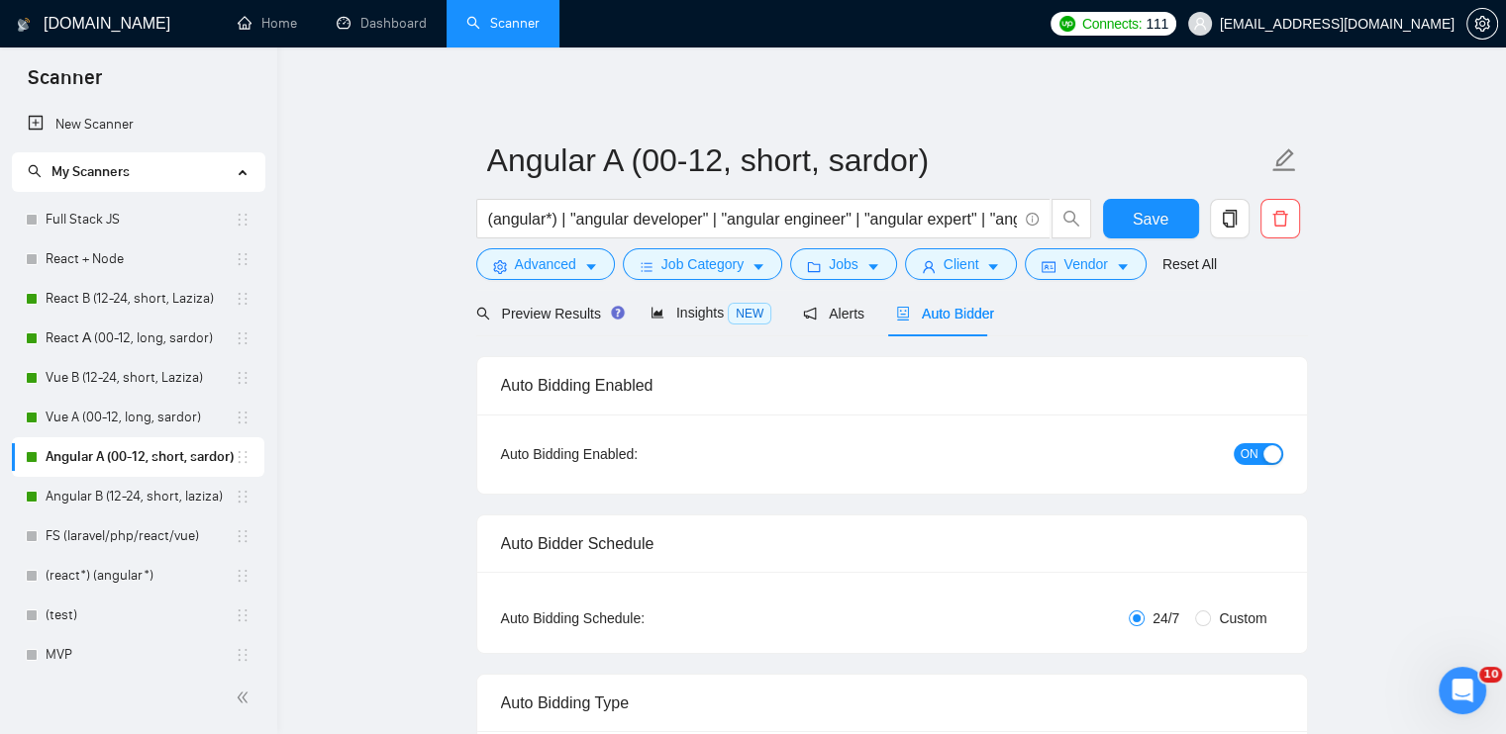
radio input "false"
radio input "true"
checkbox input "true"
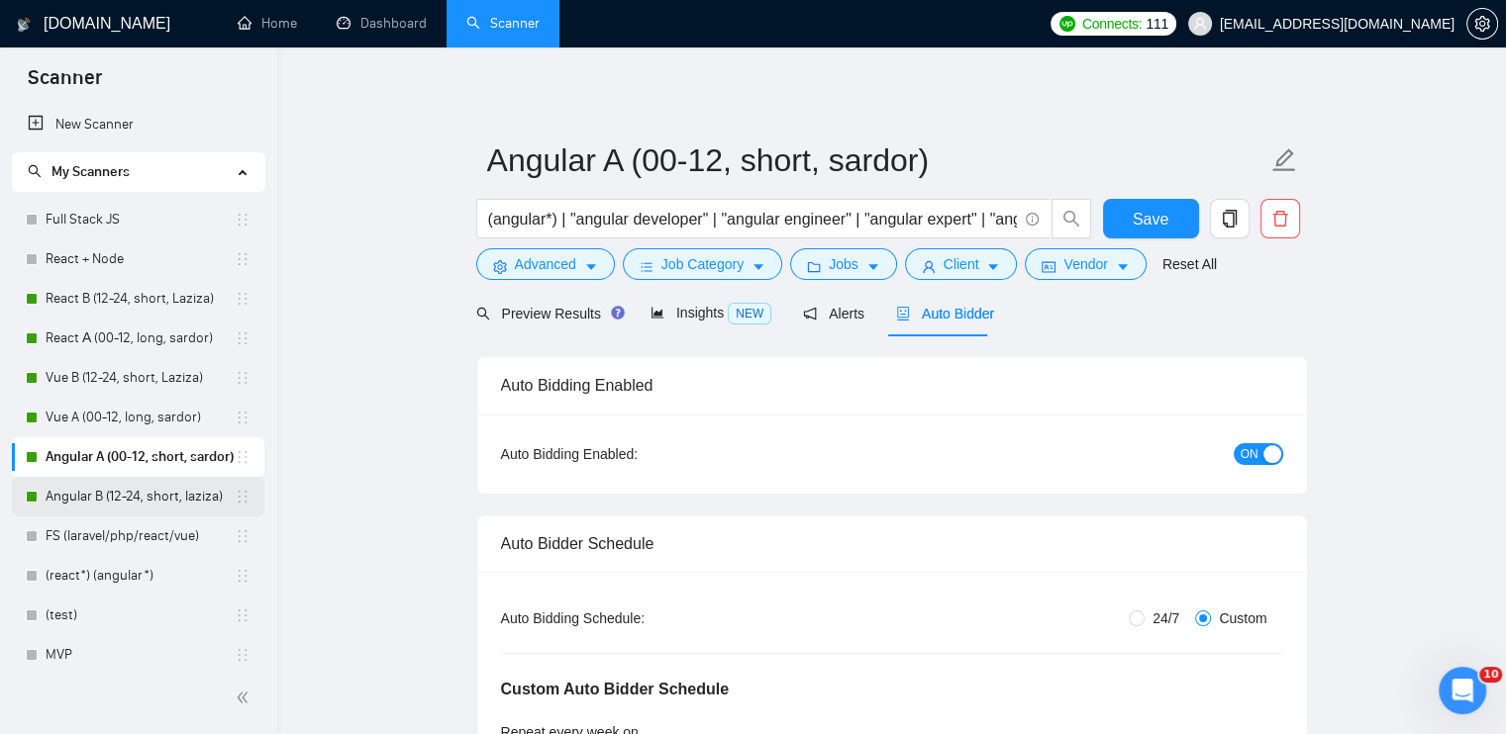
click at [217, 492] on link "Angular B (12-24, short, laziza)" at bounding box center [140, 497] width 189 height 40
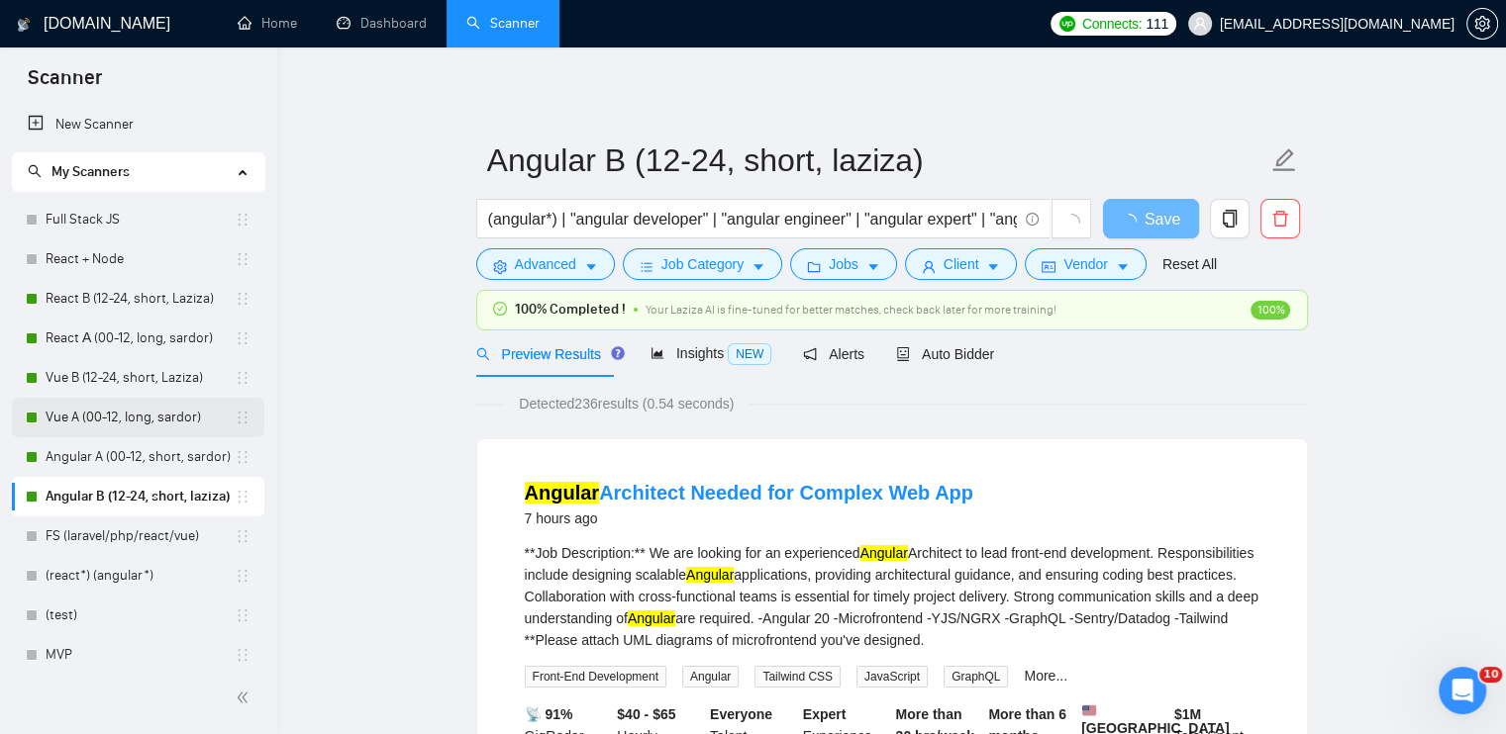
click at [89, 416] on link "Vue A (00-12, long, sardor)" at bounding box center [140, 418] width 189 height 40
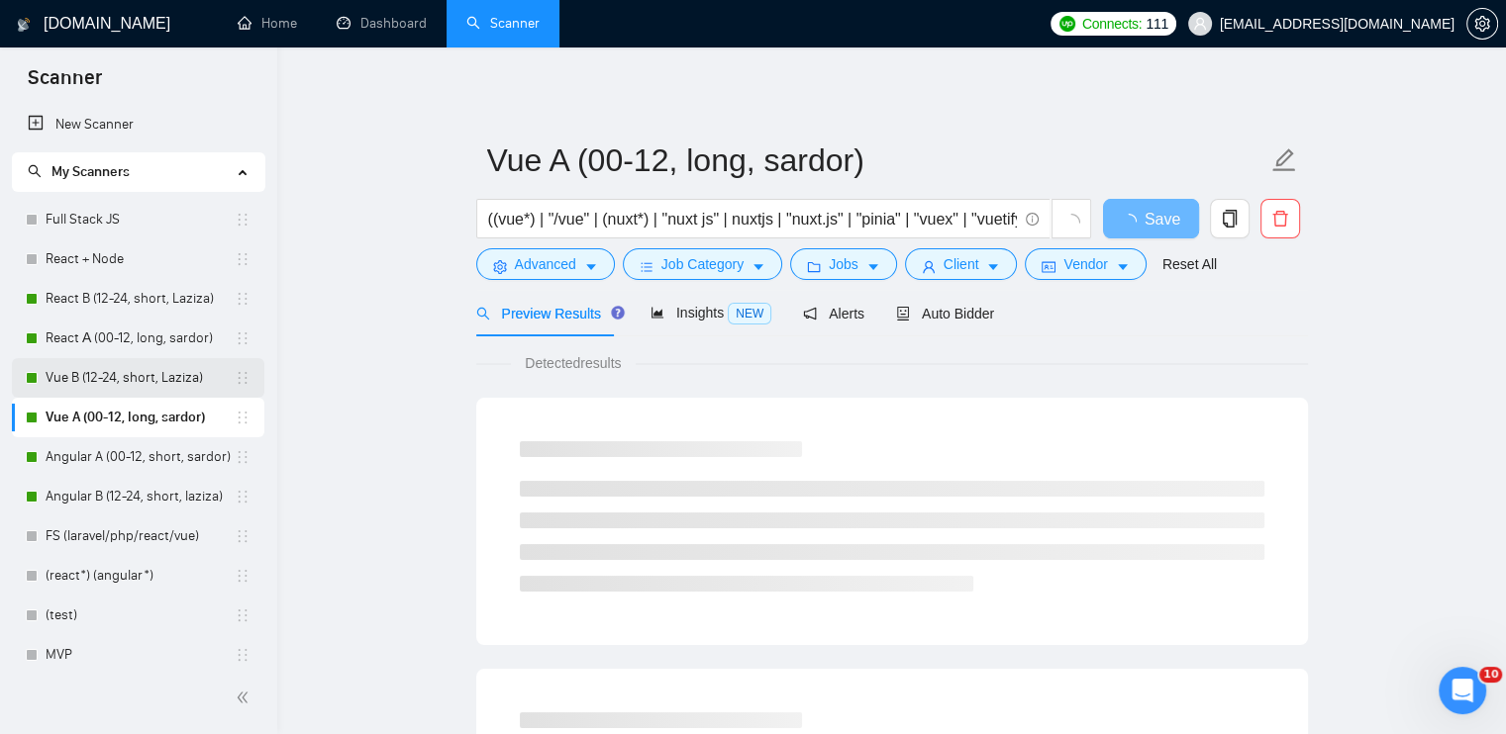
click at [117, 366] on link "Vue B (12-24, short, Laziza)" at bounding box center [140, 378] width 189 height 40
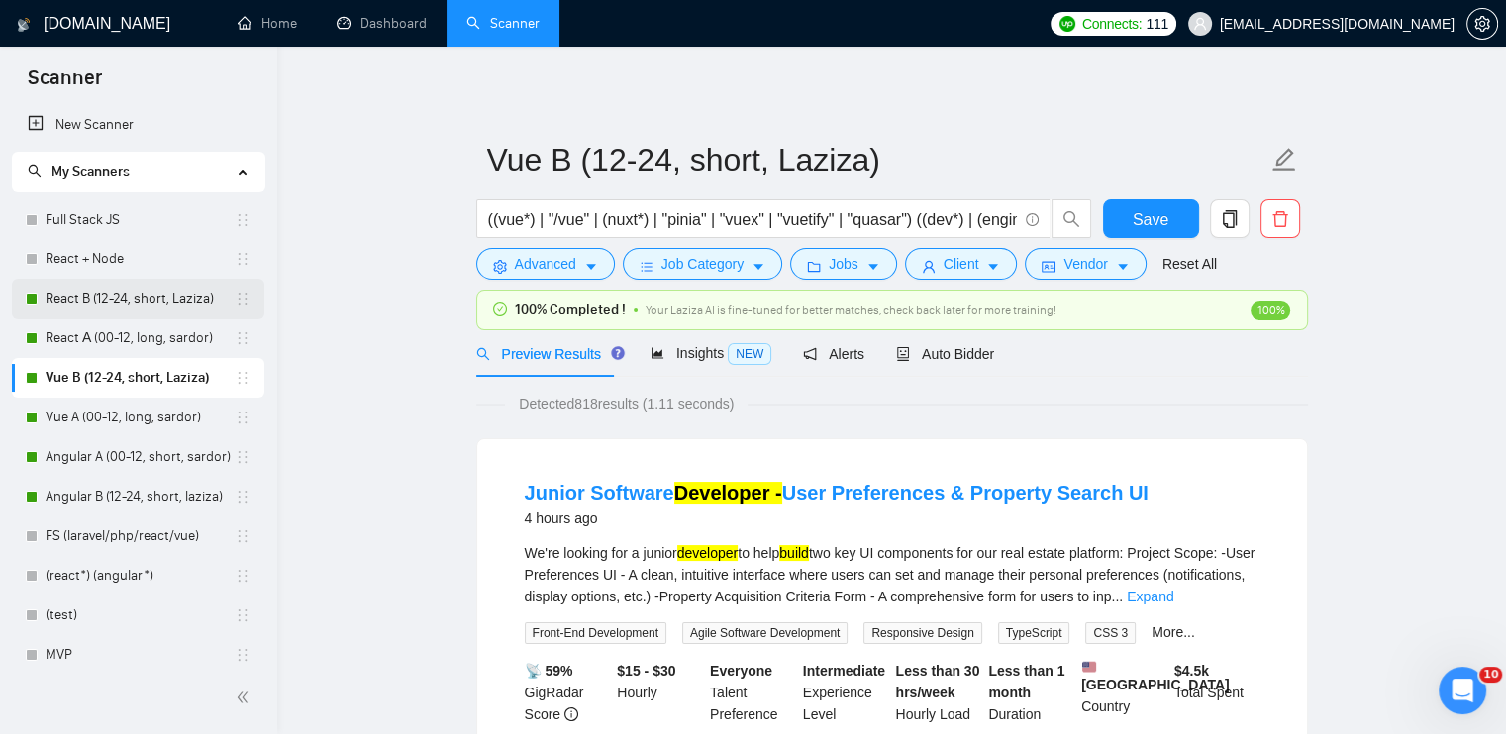
click at [95, 302] on link "React B (12-24, short, Laziza)" at bounding box center [140, 299] width 189 height 40
